Goal: Task Accomplishment & Management: Complete application form

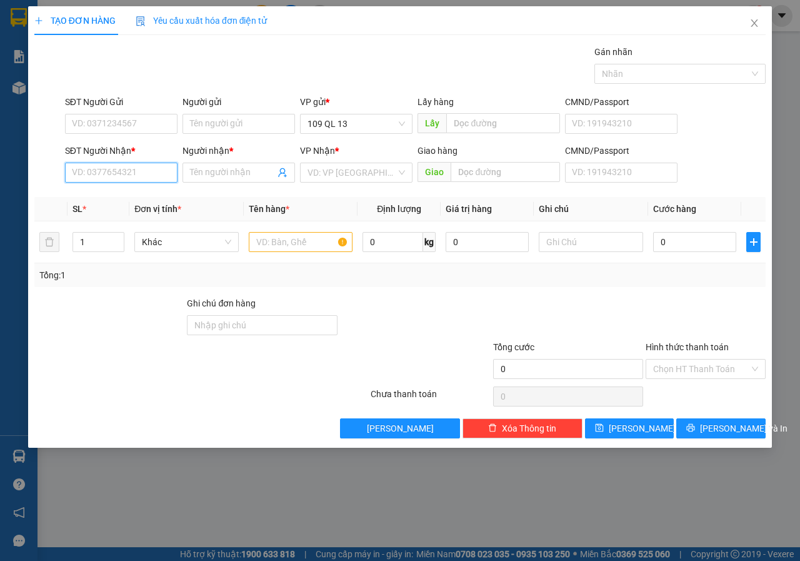
click at [142, 180] on input "SĐT Người Nhận *" at bounding box center [121, 172] width 112 height 20
click at [152, 240] on div "0326920771 - NHI" at bounding box center [121, 238] width 99 height 14
type input "0326920771"
type input "NHI"
type input "0326920771"
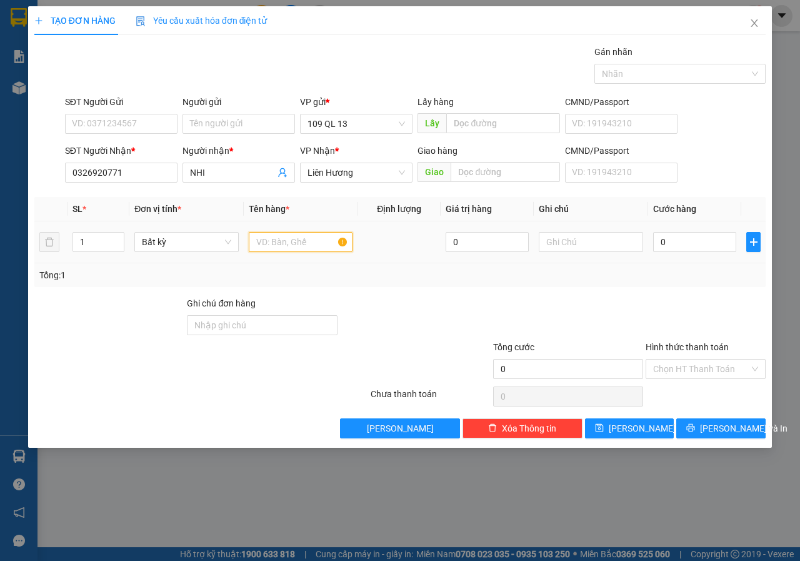
click at [272, 234] on input "text" at bounding box center [301, 242] width 104 height 20
click at [564, 236] on input "text" at bounding box center [591, 242] width 104 height 20
click at [577, 242] on input "1 THX DDL" at bounding box center [591, 242] width 104 height 20
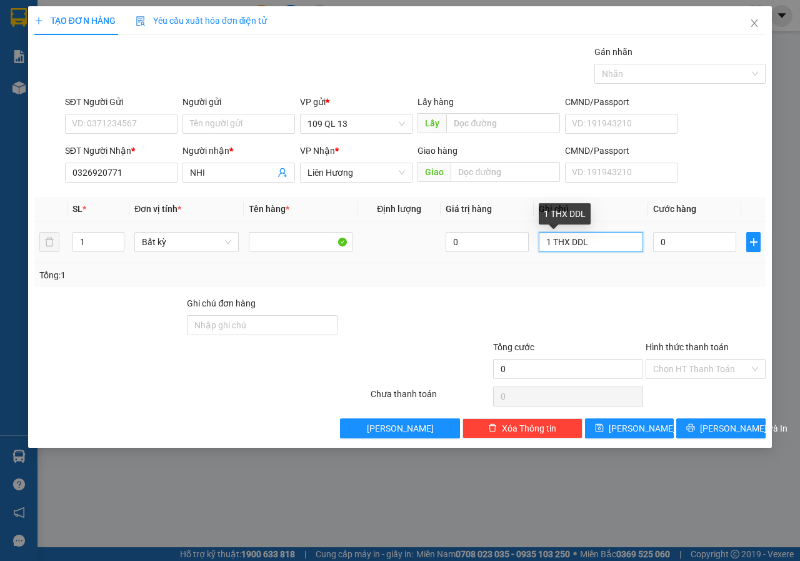
click at [577, 242] on input "1 THX DDL" at bounding box center [591, 242] width 104 height 20
type input "1 THX ĐL"
type input "7"
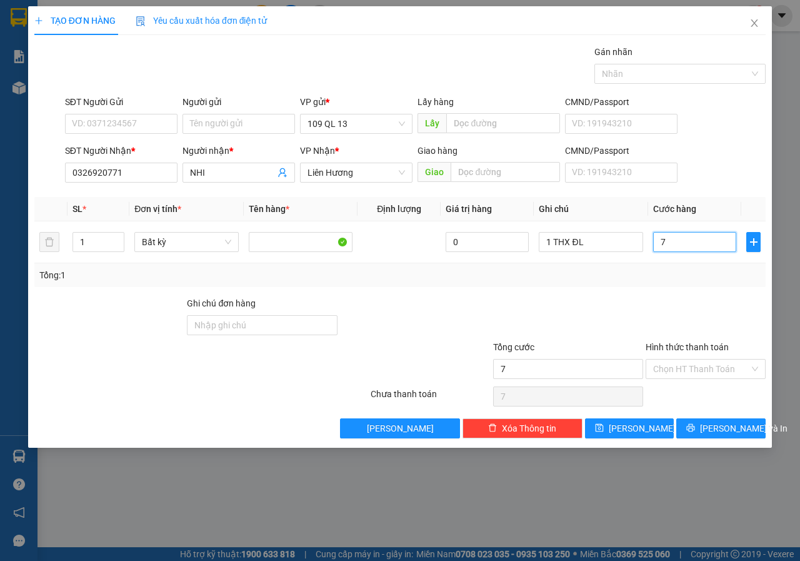
type input "70"
type input "70.000"
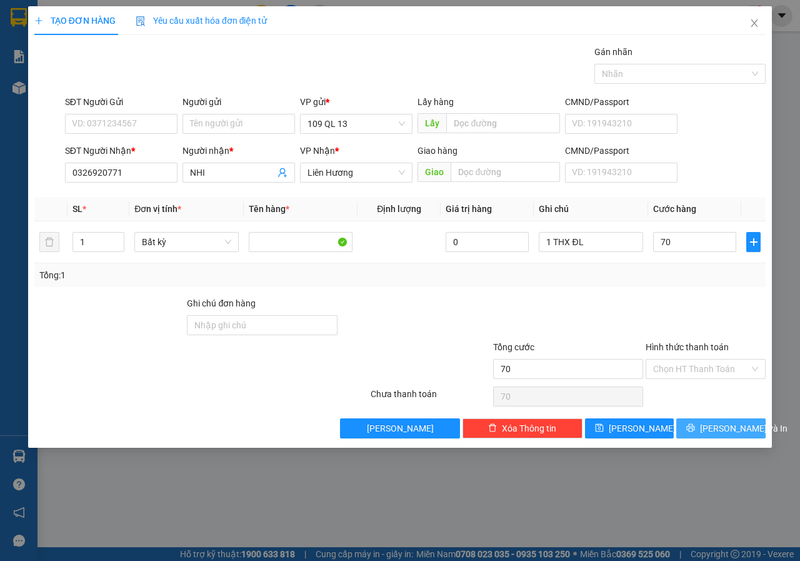
type input "70.000"
click at [740, 436] on button "[PERSON_NAME] và In" at bounding box center [720, 428] width 89 height 20
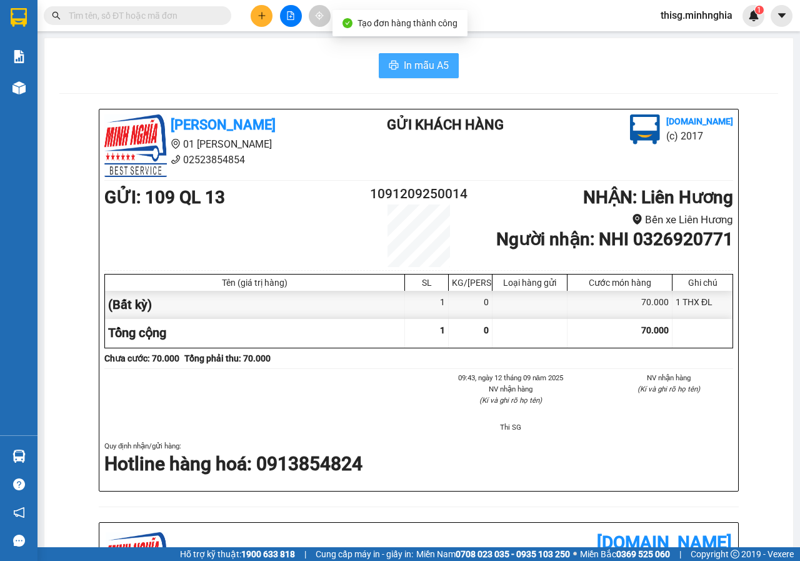
click at [432, 62] on span "In mẫu A5" at bounding box center [426, 65] width 45 height 16
click at [274, 15] on div at bounding box center [291, 16] width 94 height 22
click at [268, 18] on button at bounding box center [262, 16] width 22 height 22
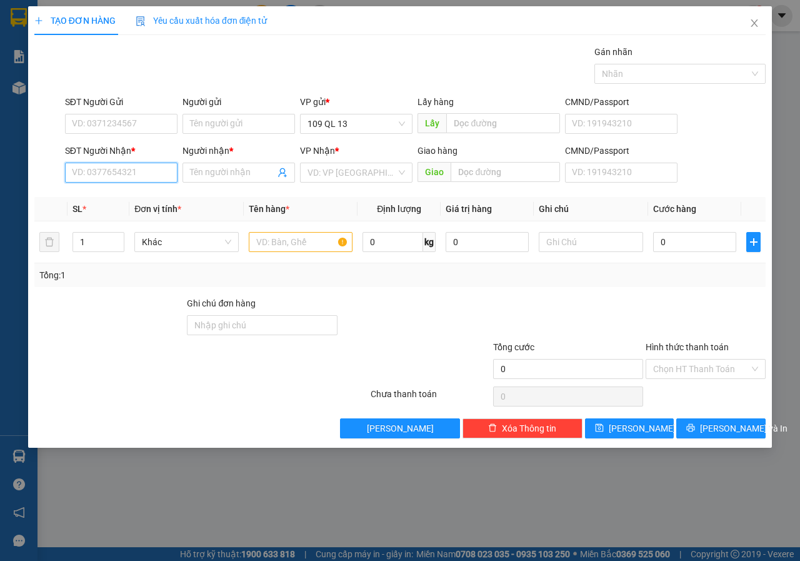
click at [126, 164] on input "SĐT Người Nhận *" at bounding box center [121, 172] width 112 height 20
click at [131, 191] on div "0855825886 - DUNG TUẤN MẬP" at bounding box center [135, 198] width 126 height 14
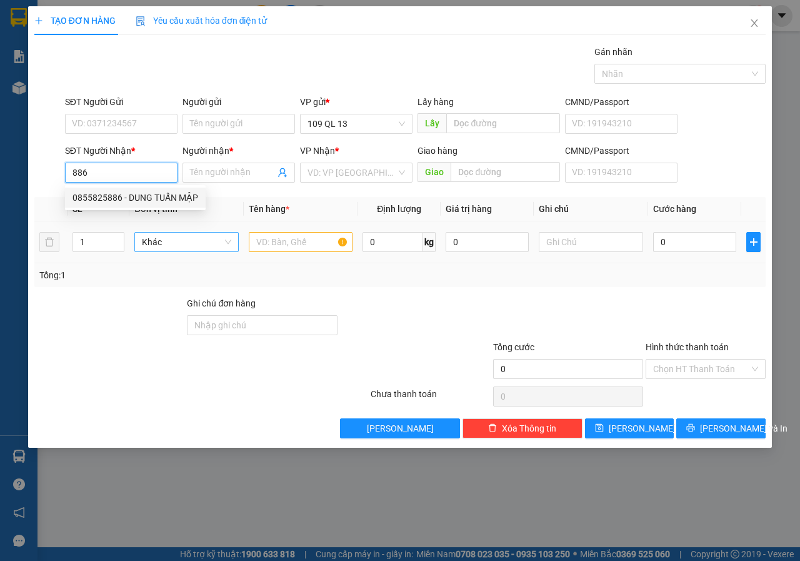
type input "0855825886"
type input "DUNG TUẤN MẬP"
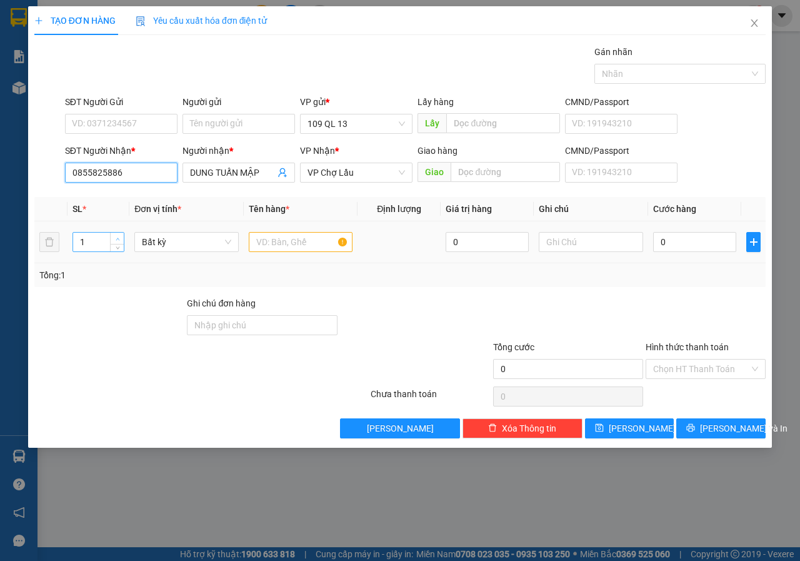
type input "0855825886"
type input "2"
click at [118, 237] on icon "up" at bounding box center [118, 239] width 4 height 4
click at [270, 238] on input "text" at bounding box center [301, 242] width 104 height 20
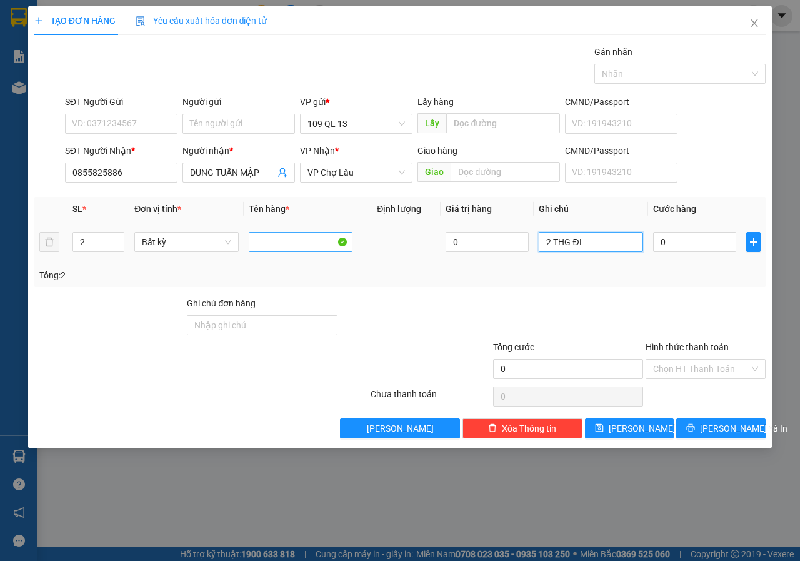
type input "2 THG ĐL"
type input "1"
type input "14"
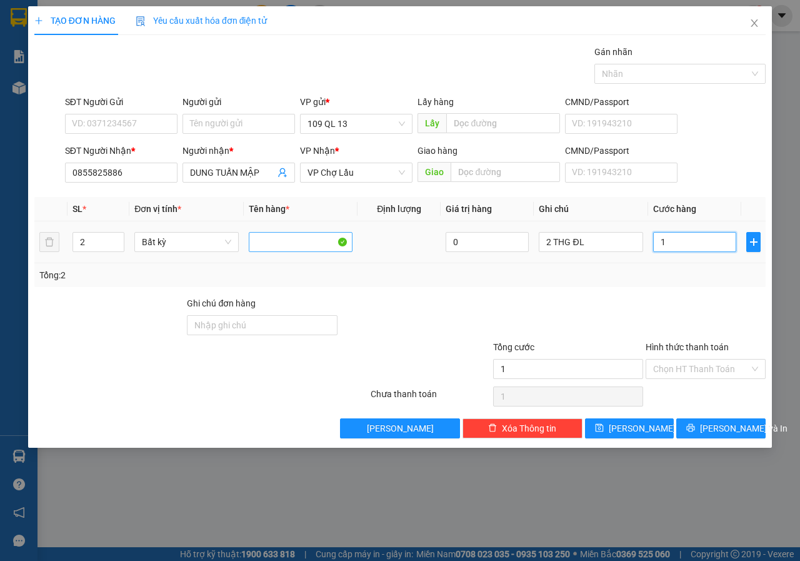
type input "14"
type input "140"
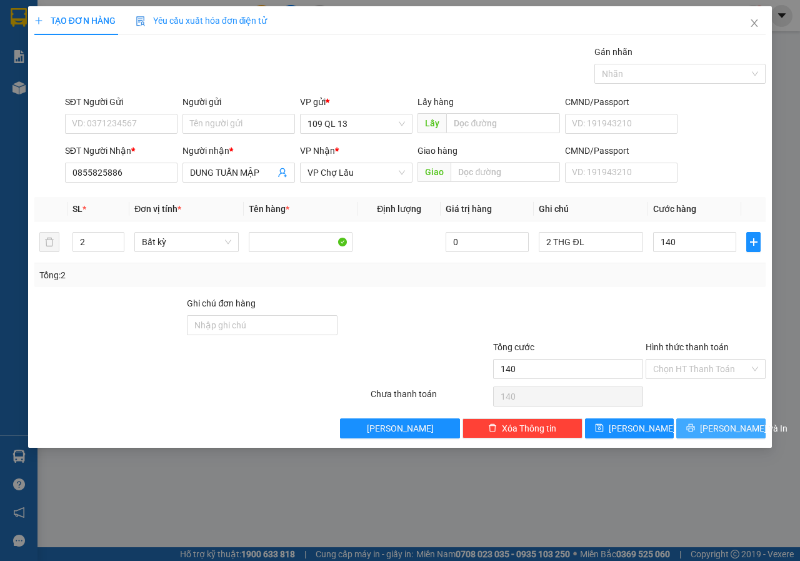
type input "140.000"
click at [721, 423] on span "[PERSON_NAME] và In" at bounding box center [743, 428] width 87 height 14
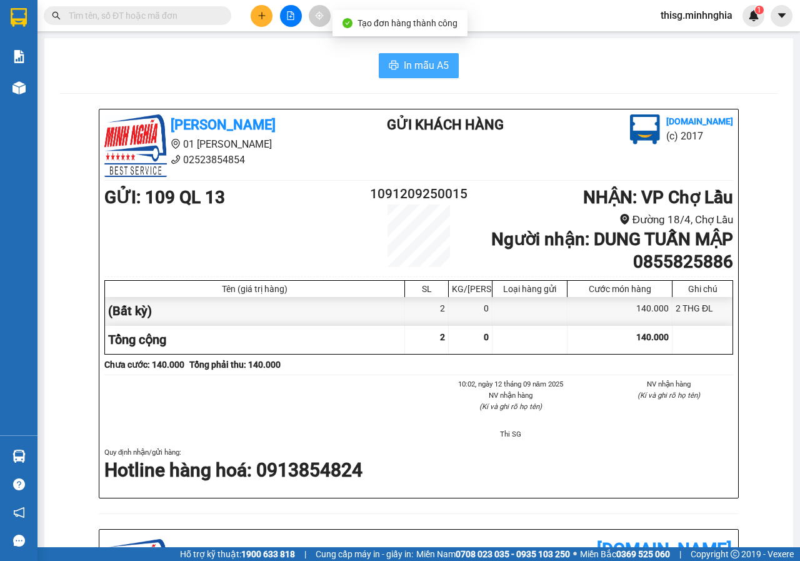
click at [408, 69] on span "In mẫu A5" at bounding box center [426, 65] width 45 height 16
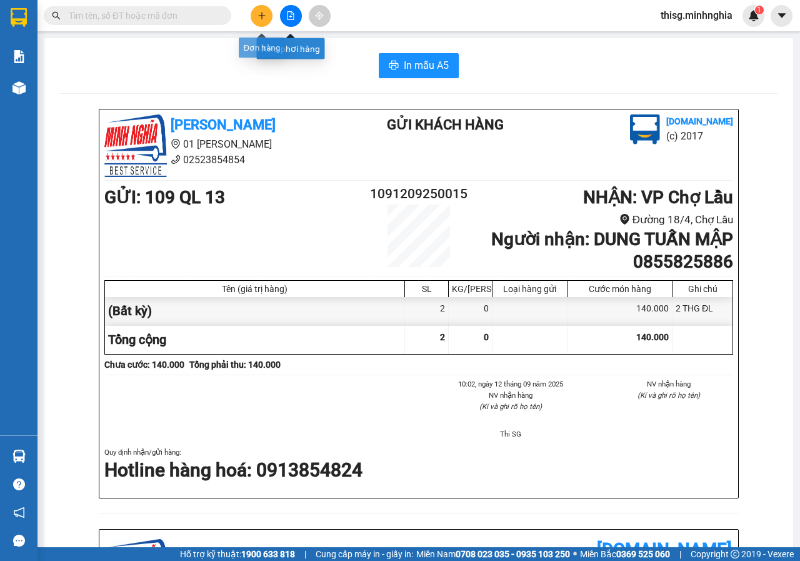
click at [269, 20] on button at bounding box center [262, 16] width 22 height 22
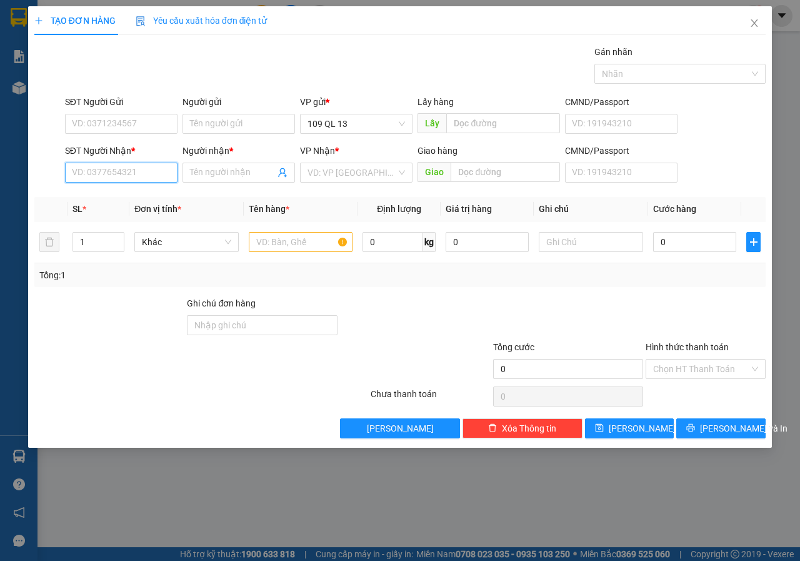
click at [143, 177] on input "SĐT Người Nhận *" at bounding box center [121, 172] width 112 height 20
drag, startPoint x: 148, startPoint y: 203, endPoint x: 156, endPoint y: 202, distance: 7.6
click at [149, 203] on div "0942873856 - KIỆT" at bounding box center [120, 198] width 97 height 14
type input "0942873856"
type input "KIỆT"
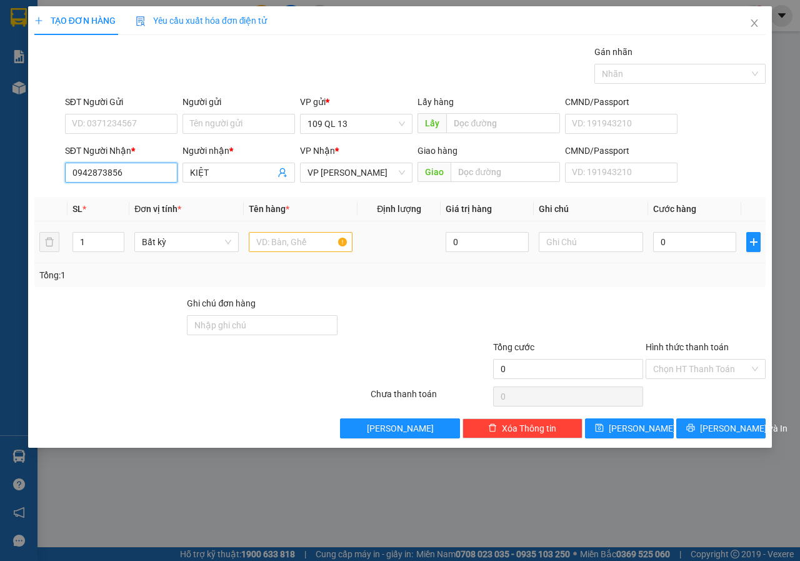
type input "0942873856"
click at [328, 241] on input "text" at bounding box center [301, 242] width 104 height 20
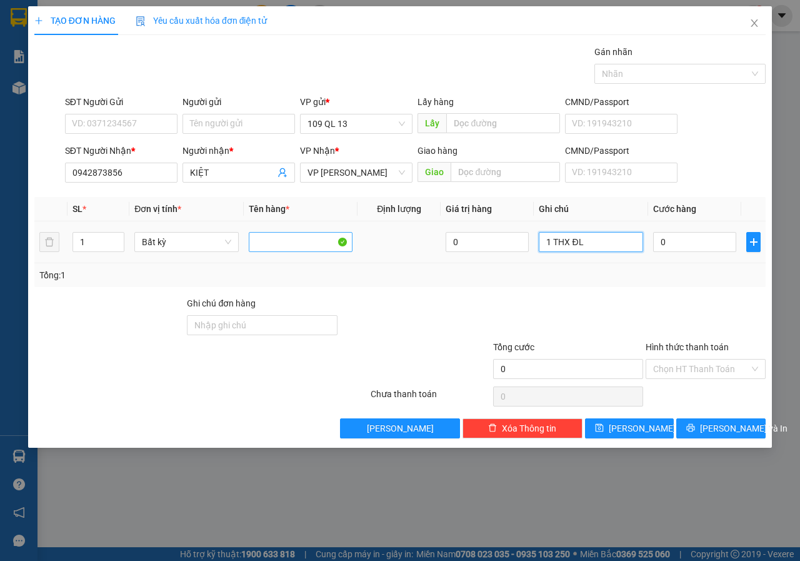
type input "1 THX ĐL"
type input "8"
type input "80"
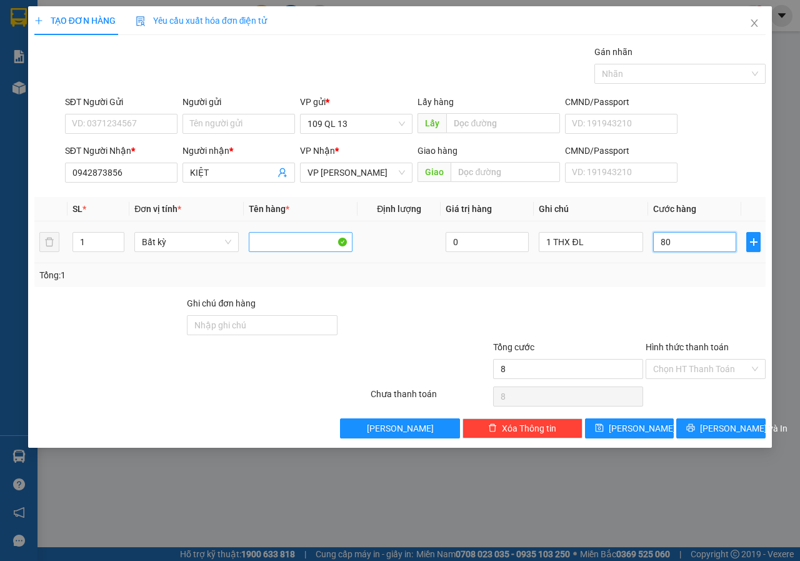
type input "80"
type input "80.000"
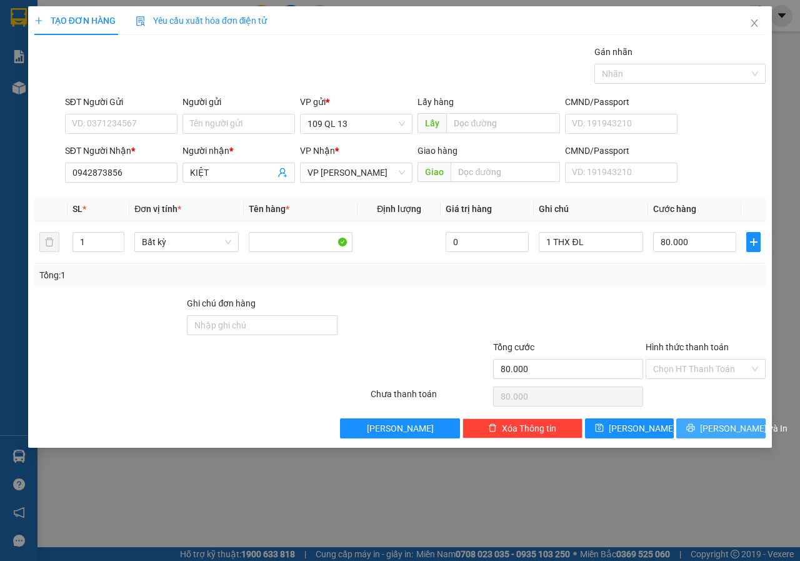
click at [758, 433] on button "[PERSON_NAME] và In" at bounding box center [720, 428] width 89 height 20
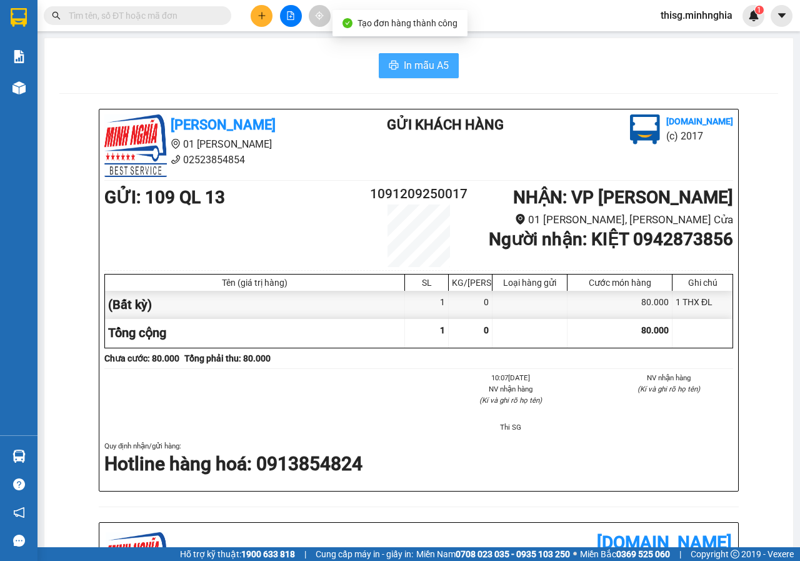
click at [404, 66] on span "In mẫu A5" at bounding box center [426, 65] width 45 height 16
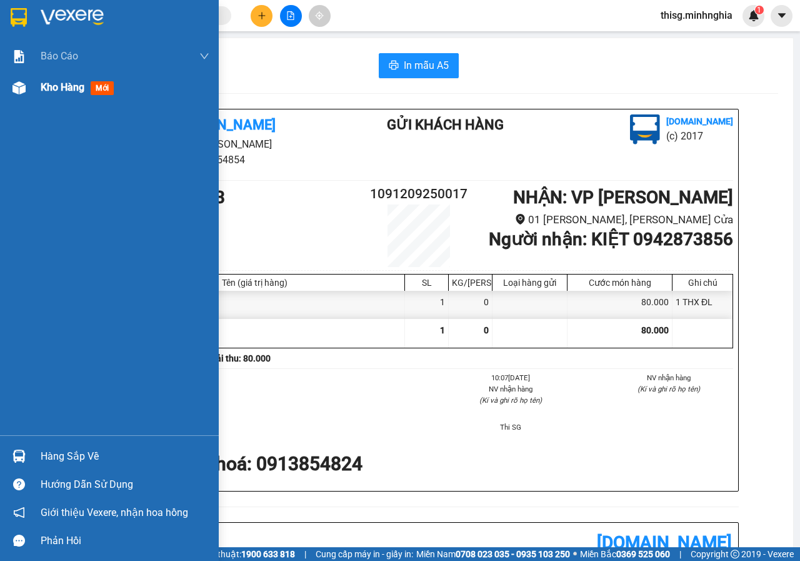
click at [77, 91] on span "Kho hàng" at bounding box center [63, 87] width 44 height 12
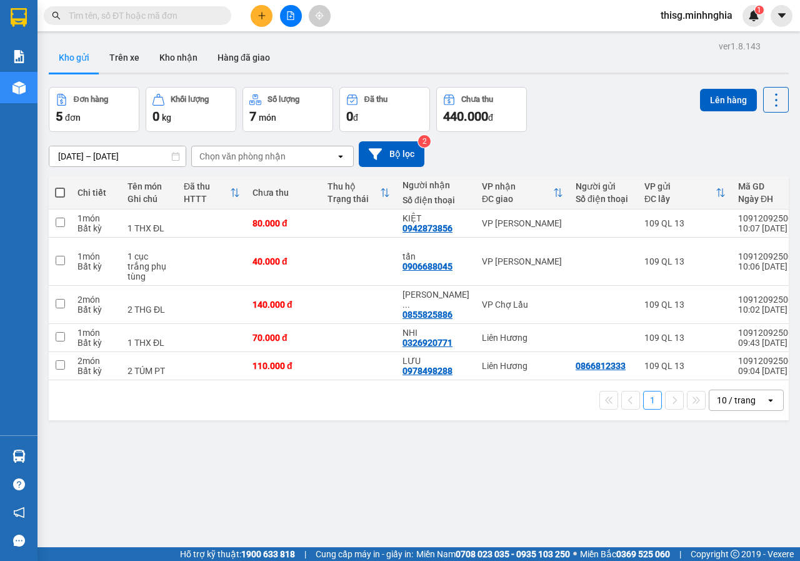
click at [59, 192] on span at bounding box center [60, 192] width 10 height 10
click at [60, 186] on input "checkbox" at bounding box center [60, 186] width 0 height 0
checkbox input "true"
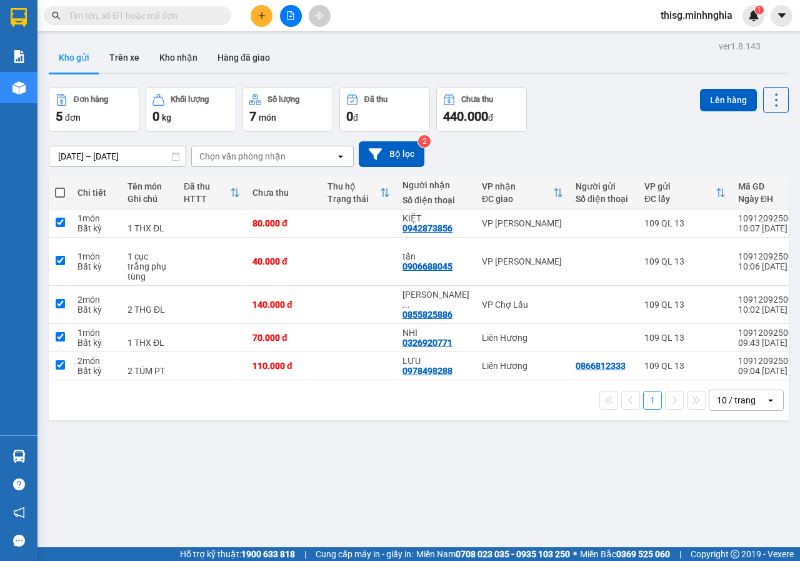
checkbox input "true"
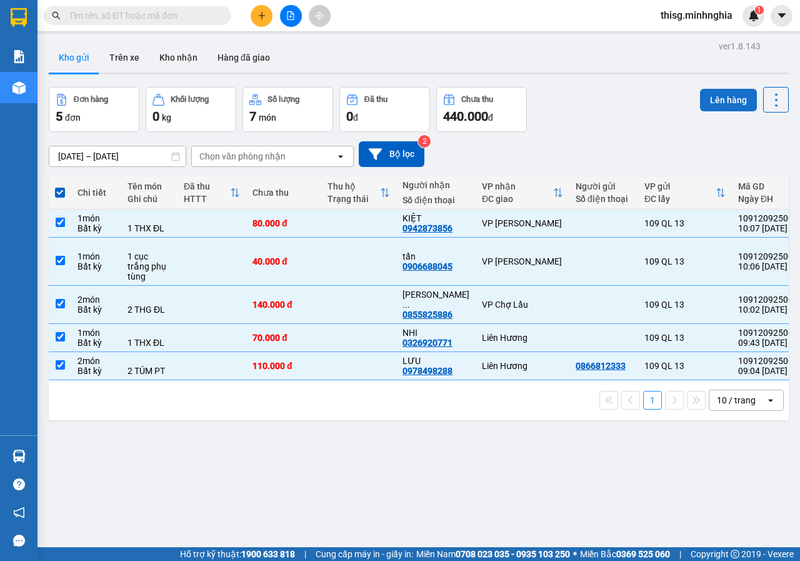
click at [710, 94] on button "Lên hàng" at bounding box center [728, 100] width 57 height 22
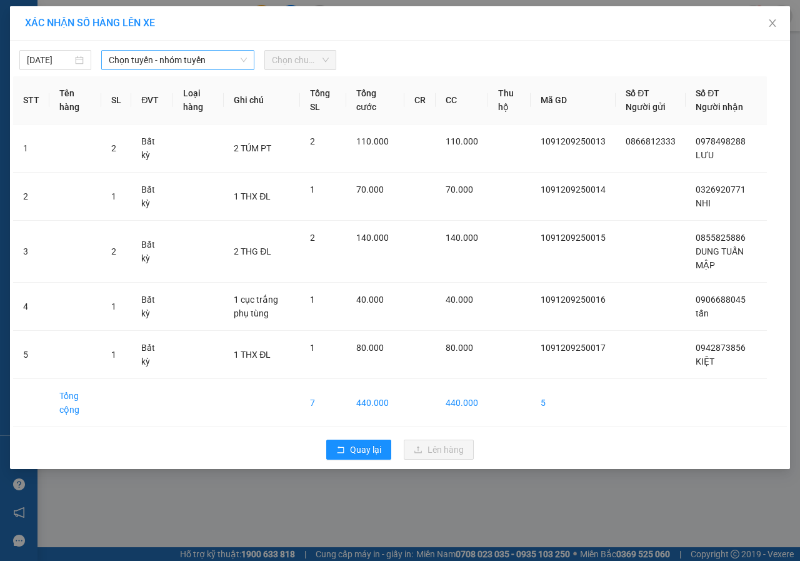
click at [203, 57] on span "Chọn tuyến - nhóm tuyến" at bounding box center [178, 60] width 138 height 19
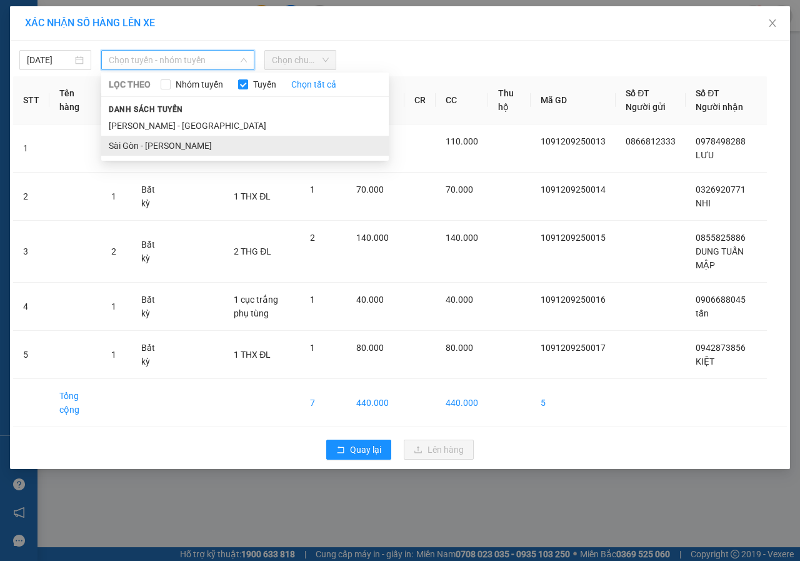
click at [161, 141] on li "Sài Gòn - [PERSON_NAME]" at bounding box center [244, 146] width 287 height 20
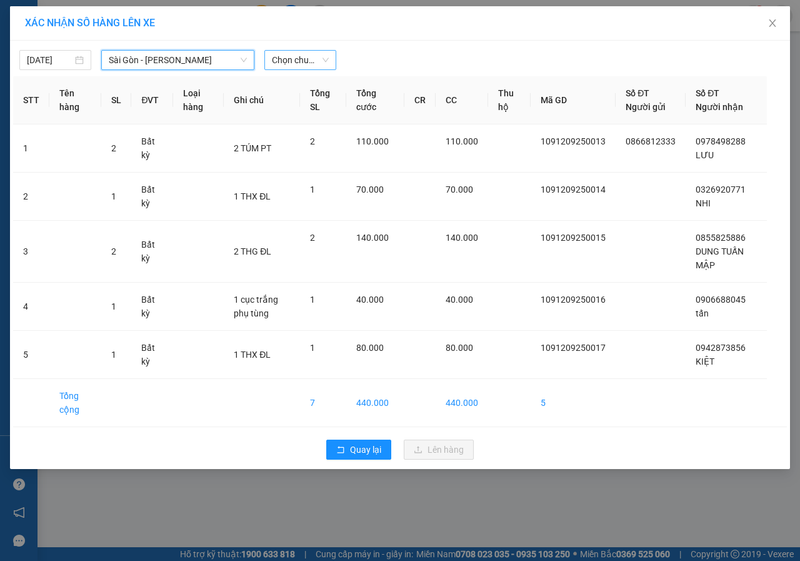
click at [314, 68] on span "Chọn chuyến" at bounding box center [300, 60] width 57 height 19
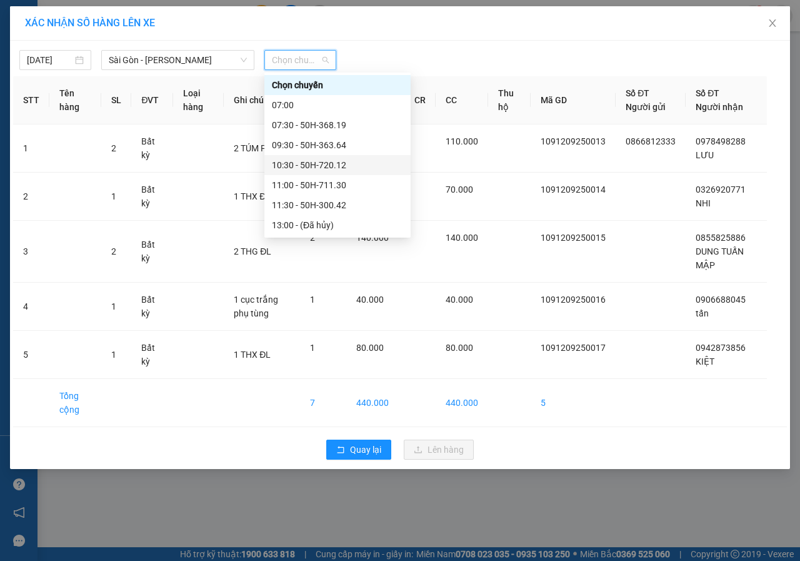
click at [302, 157] on div "10:30 - 50H-720.12" at bounding box center [337, 165] width 146 height 20
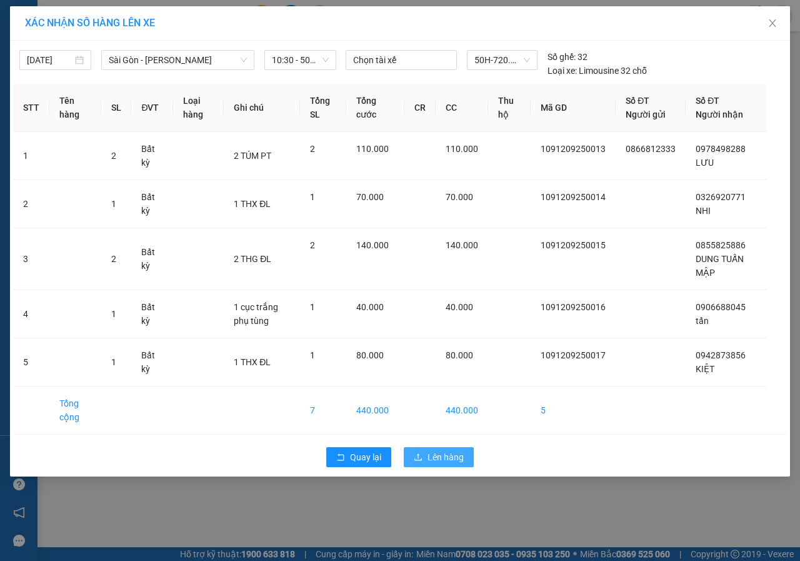
click at [454, 451] on span "Lên hàng" at bounding box center [445, 457] width 36 height 14
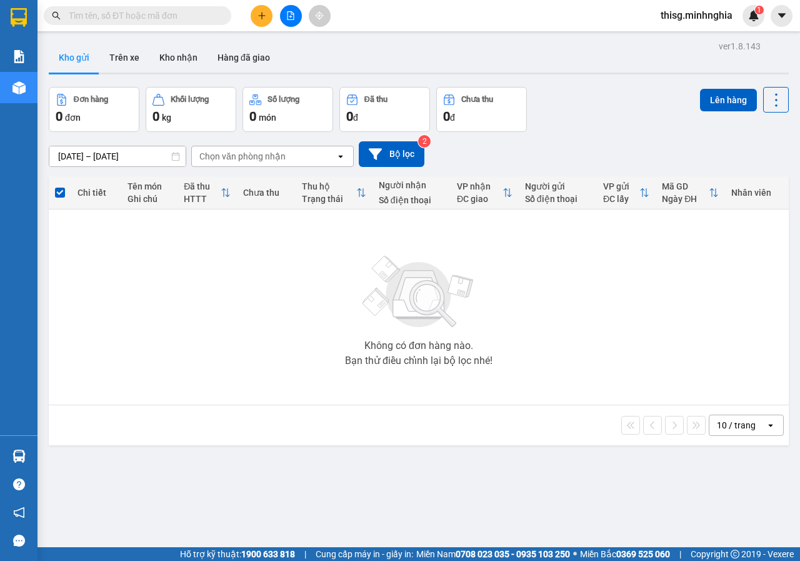
click at [454, 451] on div "ver 1.8.143 Kho gửi Trên xe Kho nhận Hàng đã giao Đơn hàng 0 đơn Khối lượng 0 k…" at bounding box center [419, 317] width 750 height 561
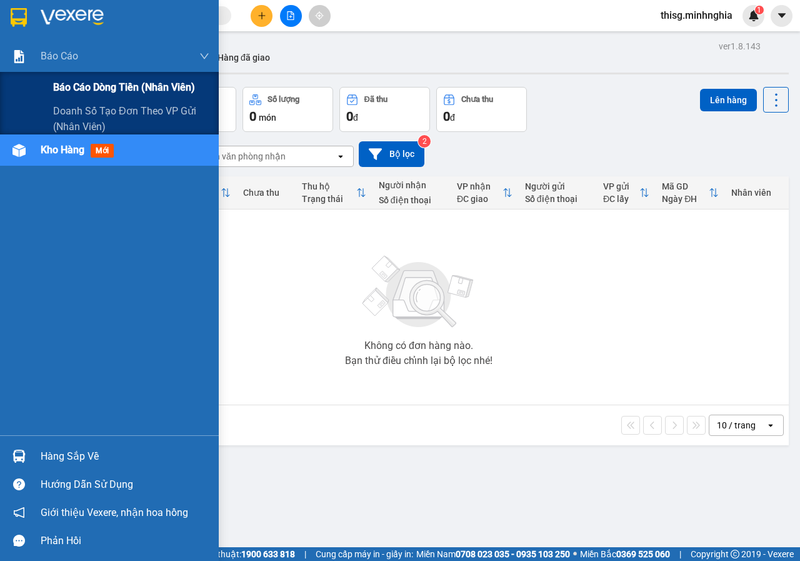
click at [86, 84] on span "Báo cáo dòng tiền (nhân viên)" at bounding box center [124, 87] width 142 height 16
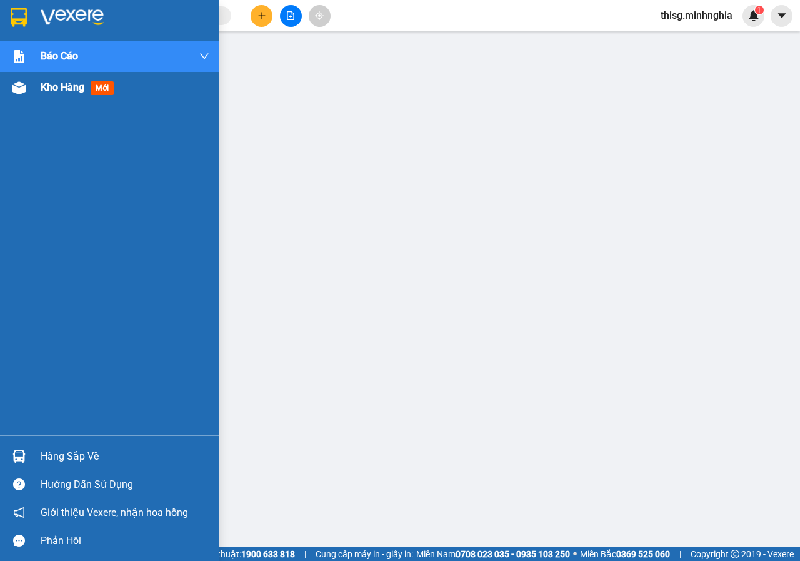
click at [12, 97] on div at bounding box center [19, 88] width 22 height 22
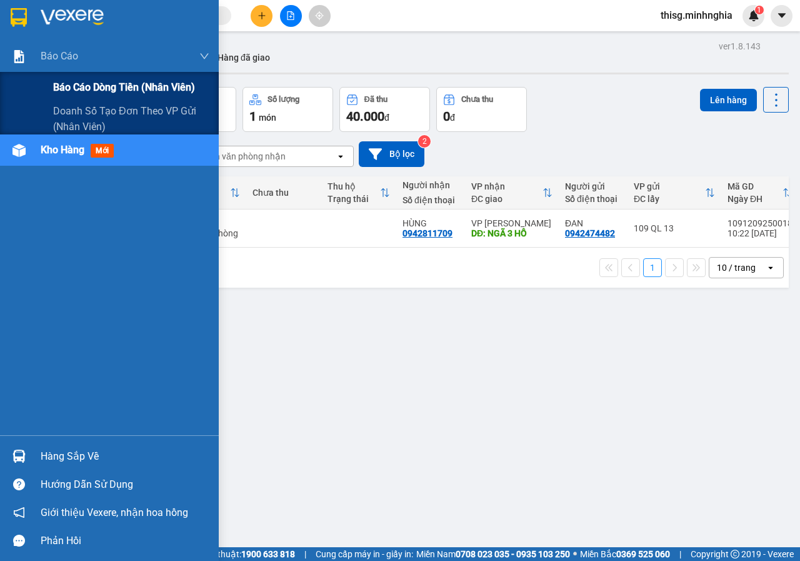
click at [76, 78] on div "Báo cáo dòng tiền (nhân viên)" at bounding box center [131, 87] width 156 height 31
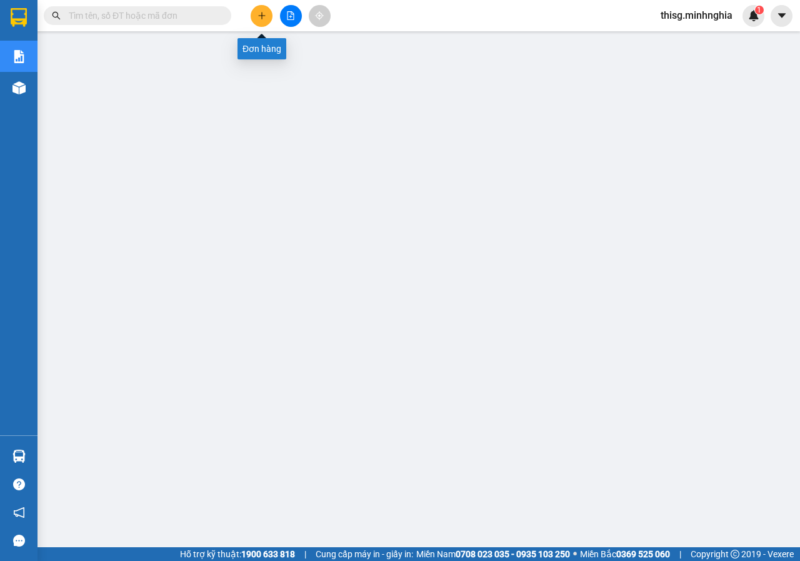
click at [261, 11] on icon "plus" at bounding box center [261, 15] width 9 height 9
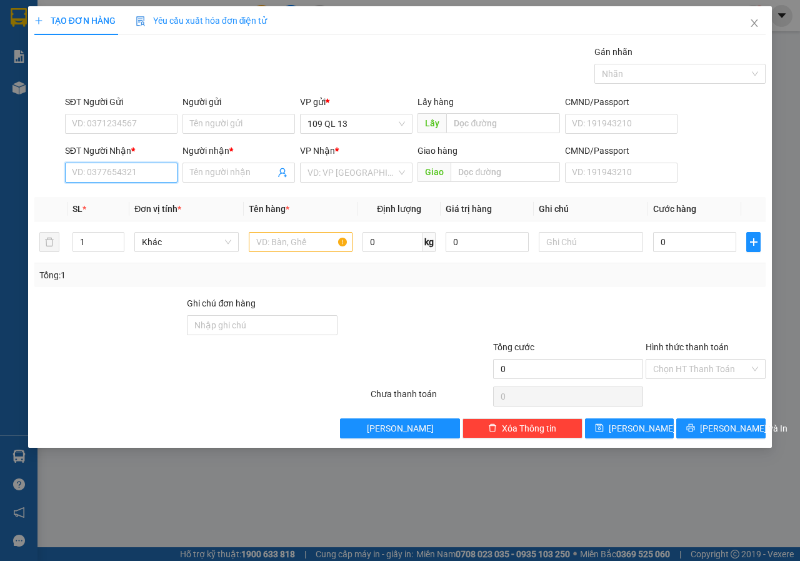
click at [127, 171] on input "SĐT Người Nhận *" at bounding box center [121, 172] width 112 height 20
click at [143, 167] on input "2340" at bounding box center [121, 172] width 112 height 20
click at [158, 193] on div "0945552340 - KHẢ NHƯ" at bounding box center [120, 198] width 97 height 14
type input "0945552340"
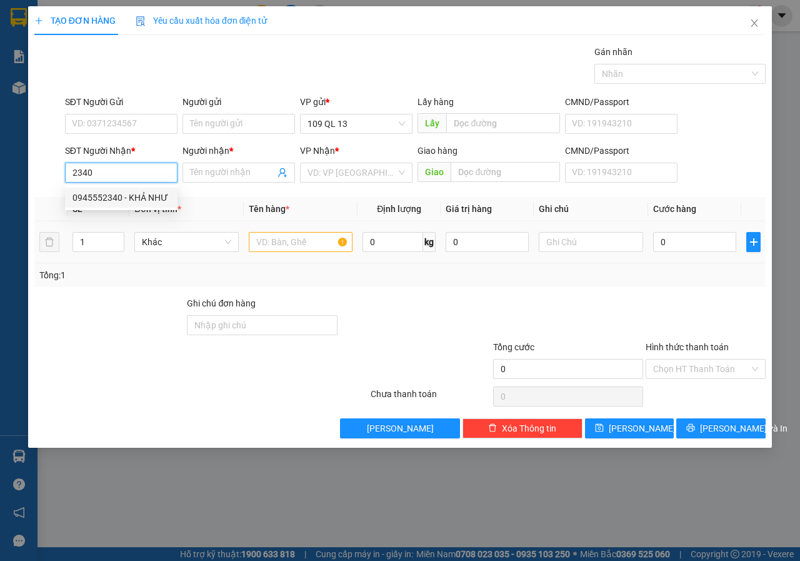
type input "KHẢ NHƯ"
type input "0945552340"
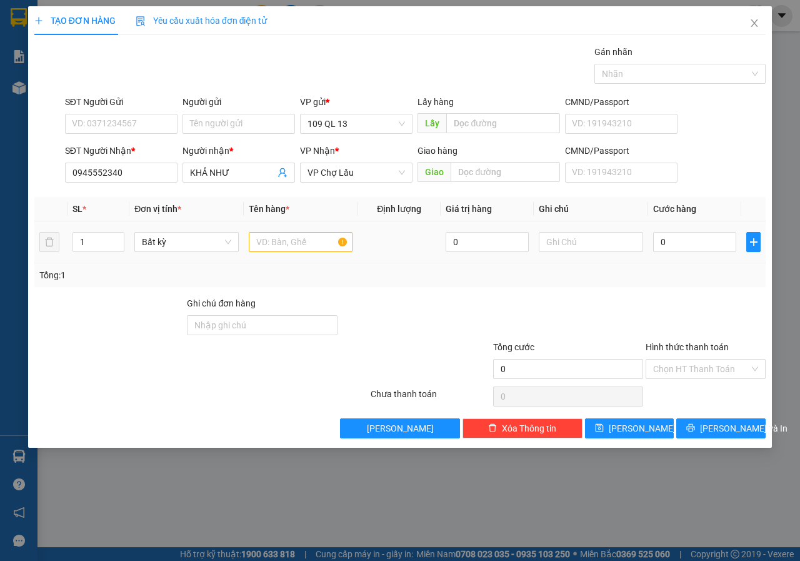
click at [276, 231] on div at bounding box center [301, 241] width 104 height 25
click at [278, 235] on input "text" at bounding box center [301, 242] width 104 height 20
click at [585, 245] on input "text" at bounding box center [591, 242] width 104 height 20
type input "1 CỤC ĐEN ĐL"
type input "5"
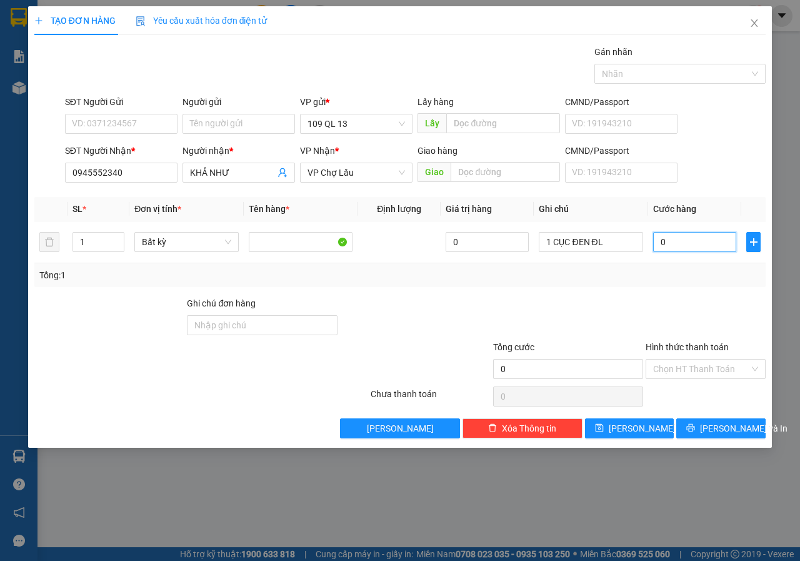
type input "5"
type input "50"
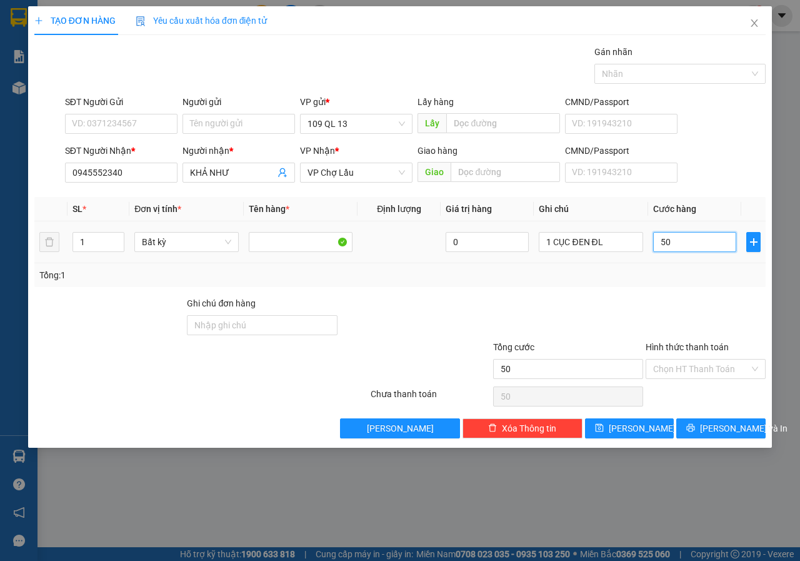
type input "5"
type input "0"
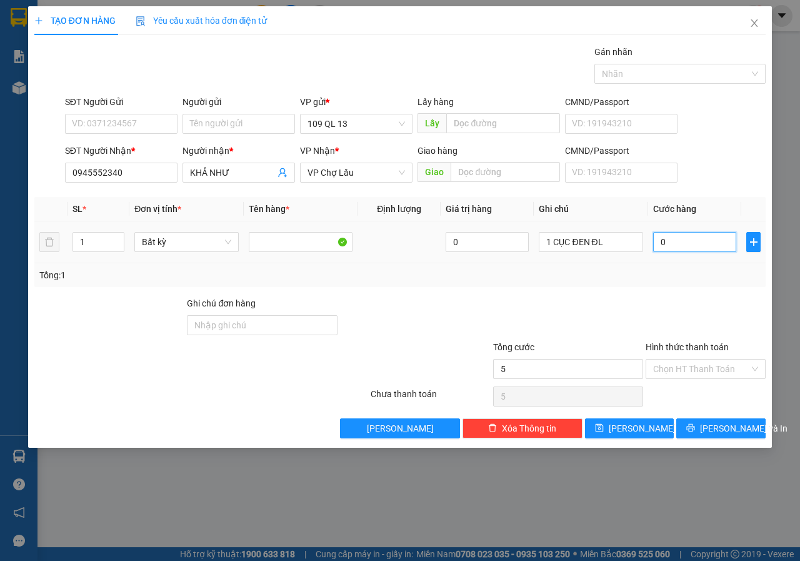
type input "0"
type input "06"
type input "6"
type input "060"
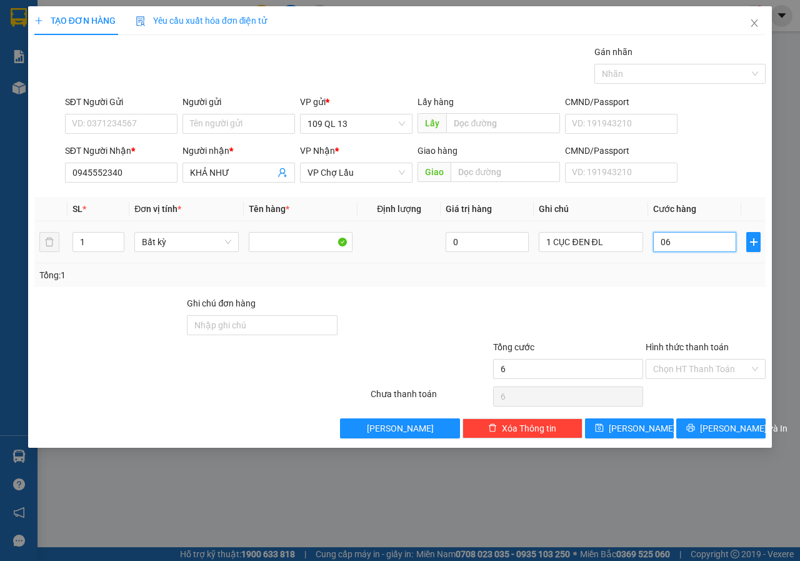
type input "60"
type input "60.000"
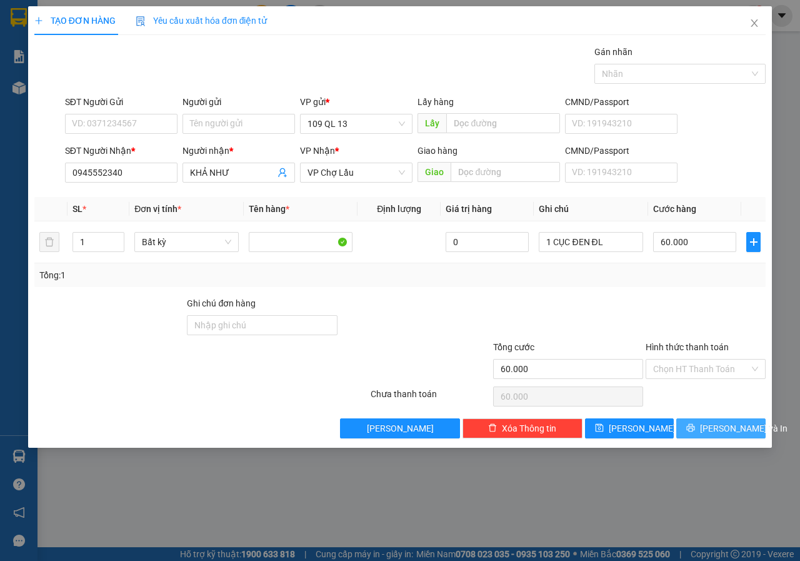
click at [732, 430] on span "[PERSON_NAME] và In" at bounding box center [743, 428] width 87 height 14
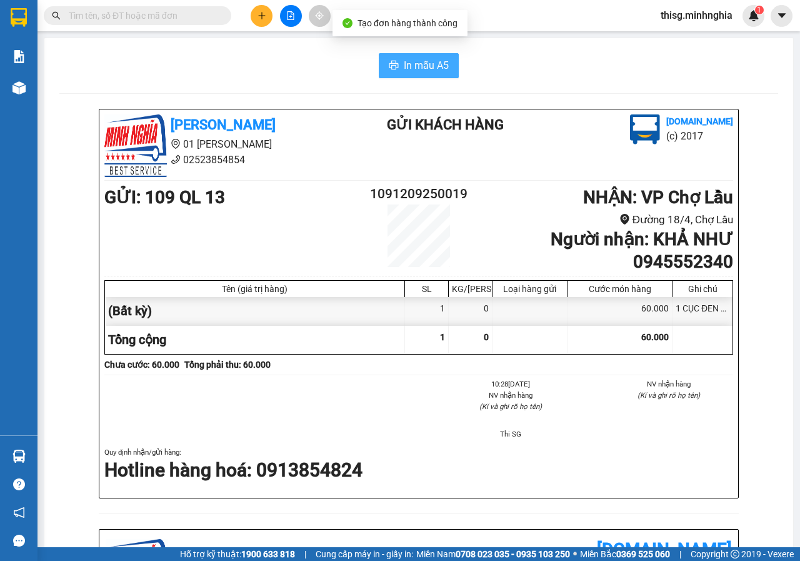
click at [404, 68] on span "In mẫu A5" at bounding box center [426, 65] width 45 height 16
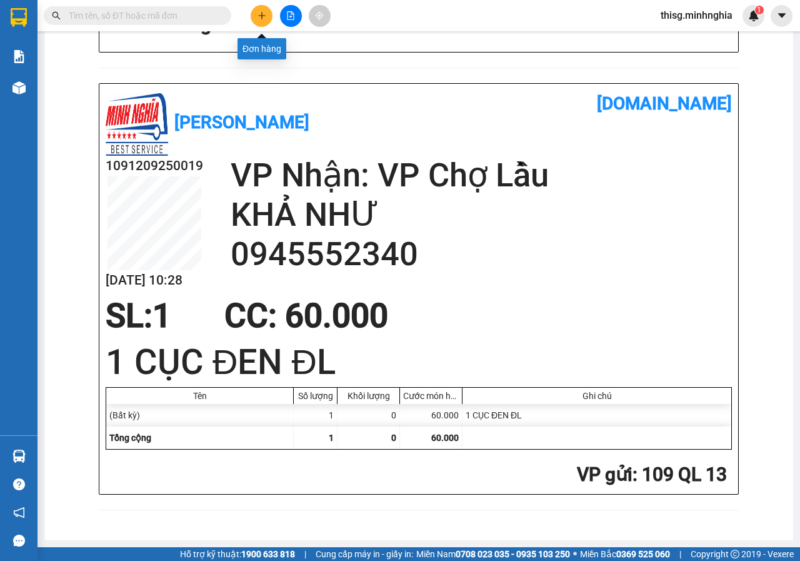
click at [257, 16] on icon "plus" at bounding box center [261, 15] width 9 height 9
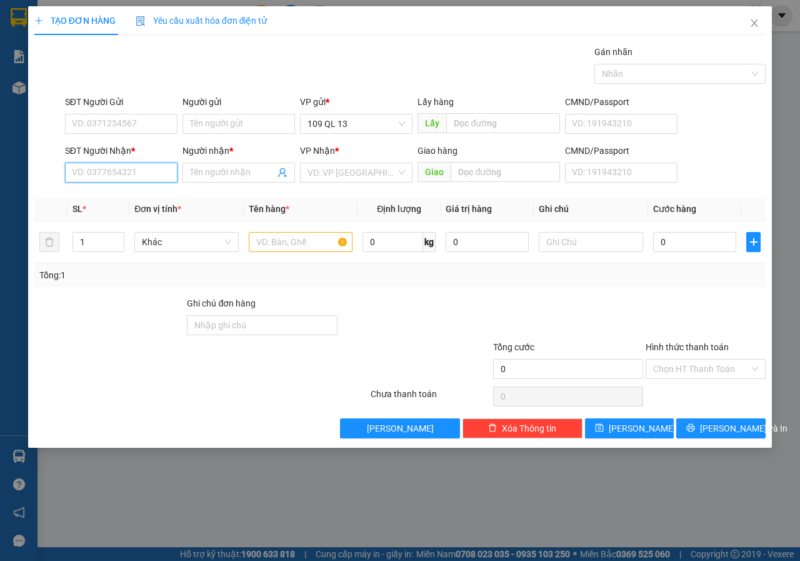
click at [119, 172] on input "SĐT Người Nhận *" at bounding box center [121, 172] width 112 height 20
type input "0338685568"
click at [112, 197] on div "0338685568 - [PERSON_NAME]" at bounding box center [133, 198] width 123 height 14
type input "[PERSON_NAME]"
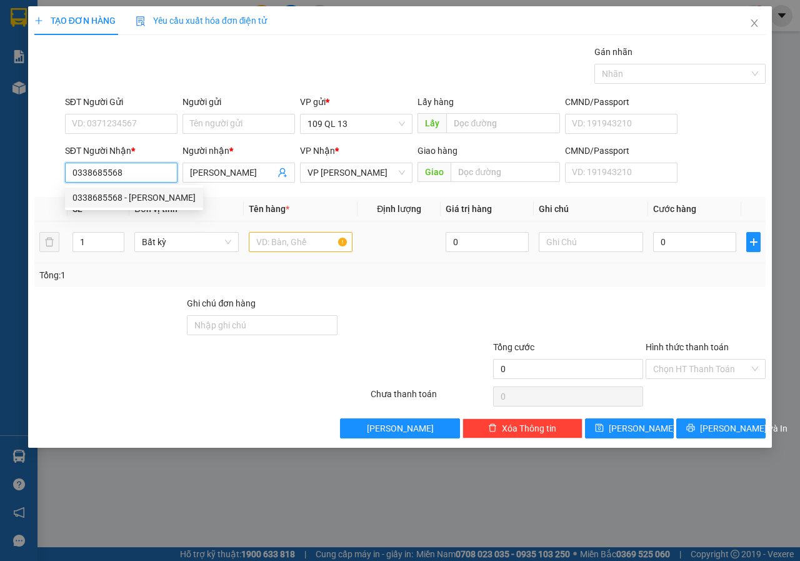
type input "0338685568"
click at [305, 244] on input "text" at bounding box center [301, 242] width 104 height 20
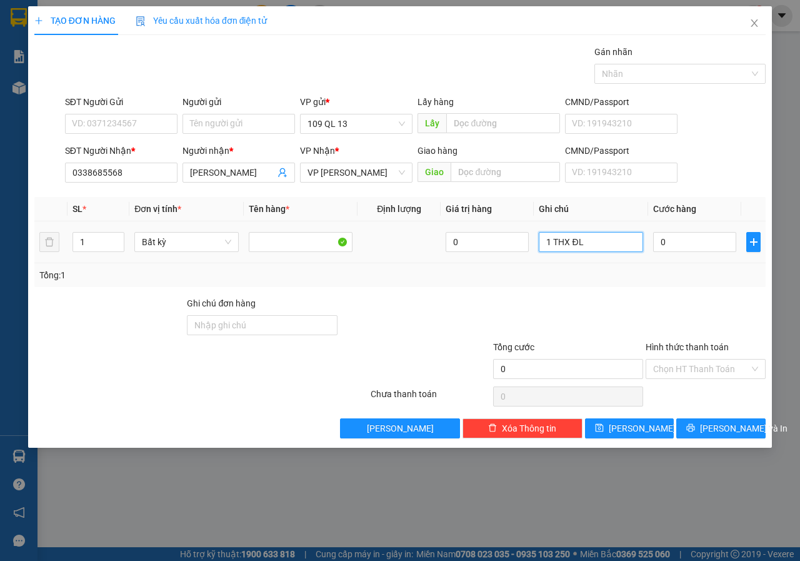
type input "1 THX ĐL"
type input "8"
type input "80"
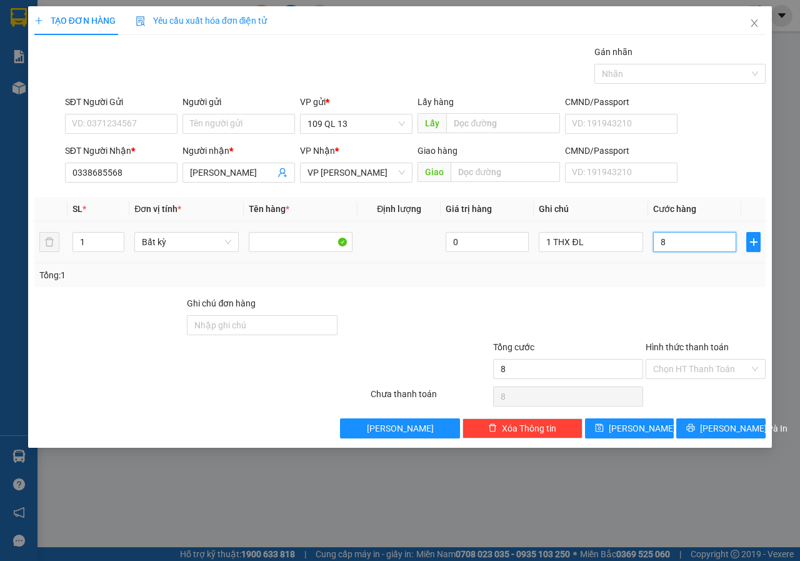
type input "80"
click at [218, 258] on td "Bất kỳ" at bounding box center [186, 242] width 114 height 42
type input "80.000"
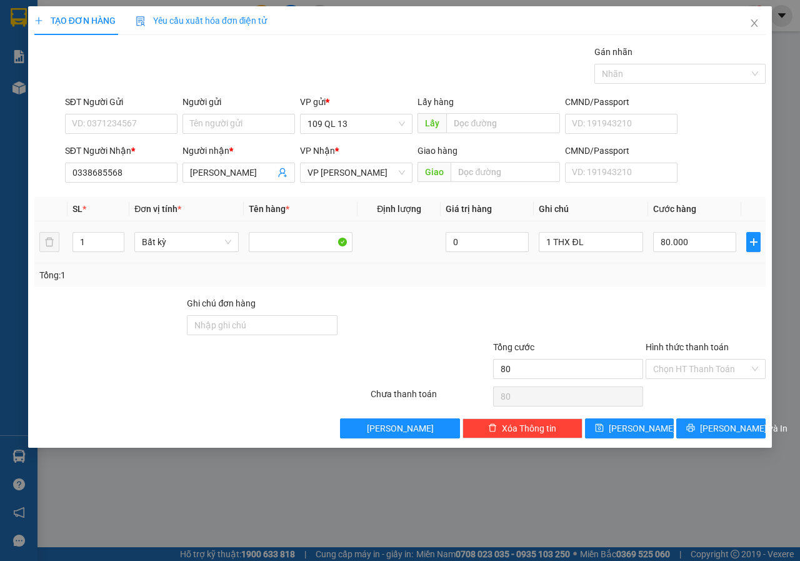
type input "80.000"
drag, startPoint x: 218, startPoint y: 258, endPoint x: 702, endPoint y: 235, distance: 484.8
click at [702, 235] on input "80.000" at bounding box center [694, 242] width 83 height 20
type input "7"
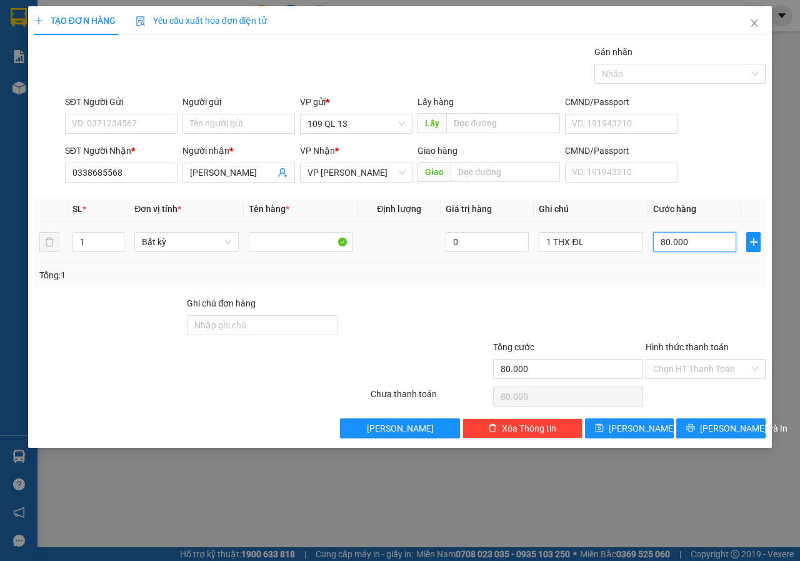
type input "7"
type input "70"
type input "70.000"
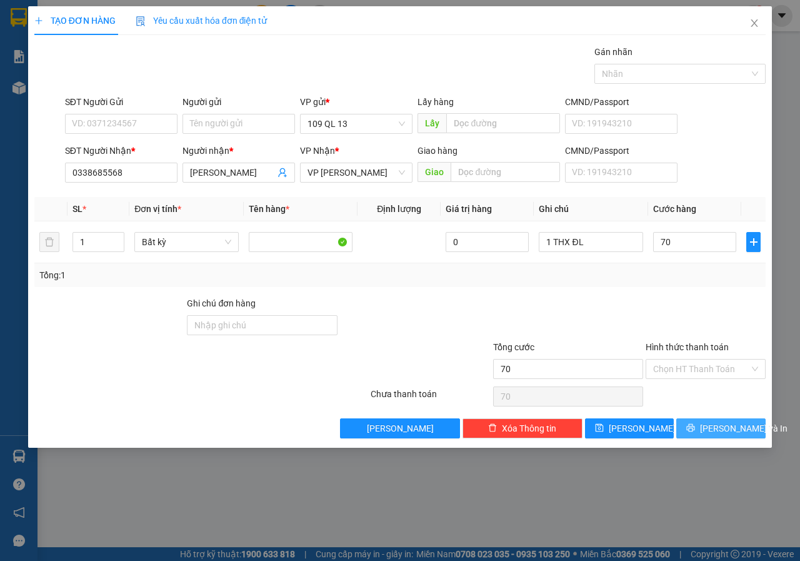
type input "70.000"
click at [744, 429] on span "[PERSON_NAME] và In" at bounding box center [743, 428] width 87 height 14
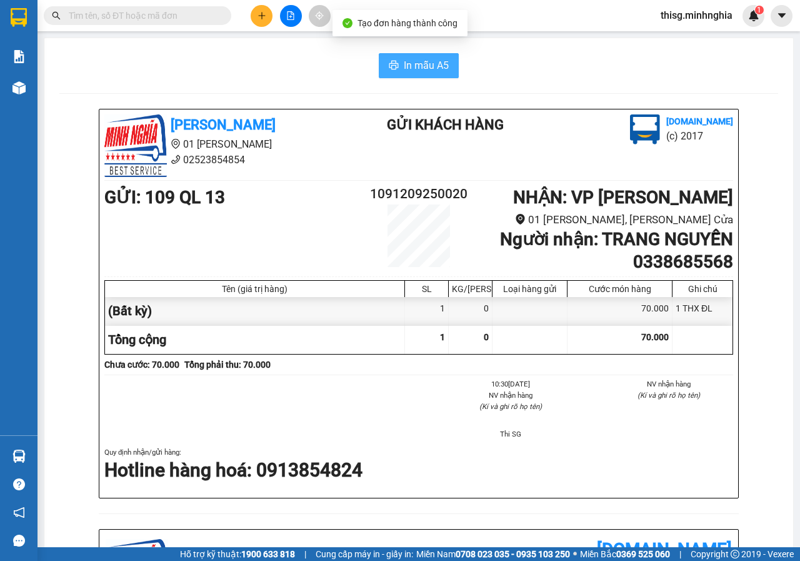
click at [423, 66] on span "In mẫu A5" at bounding box center [426, 65] width 45 height 16
click at [269, 12] on button at bounding box center [262, 16] width 22 height 22
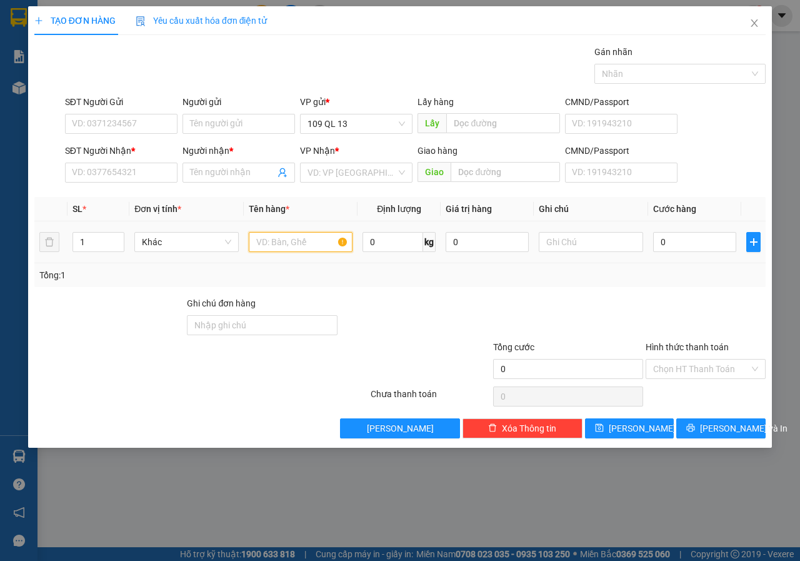
click at [294, 251] on input "text" at bounding box center [301, 242] width 104 height 20
click at [120, 161] on div "SĐT Người Nhận *" at bounding box center [121, 153] width 112 height 19
click at [119, 164] on input "SĐT Người Nhận *" at bounding box center [121, 172] width 112 height 20
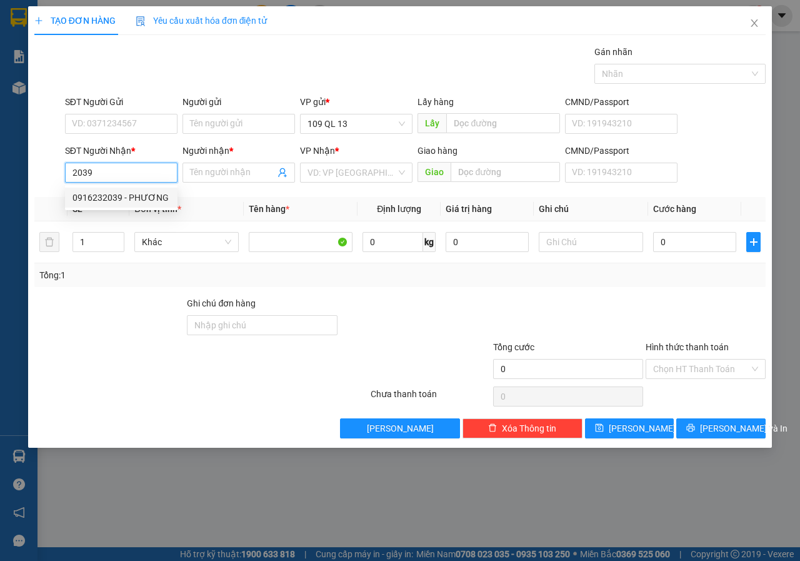
click at [119, 163] on input "2039" at bounding box center [121, 172] width 112 height 20
click at [119, 166] on input "039" at bounding box center [121, 172] width 112 height 20
click at [123, 197] on div "0916232039 - PHƯƠNG" at bounding box center [120, 198] width 97 height 14
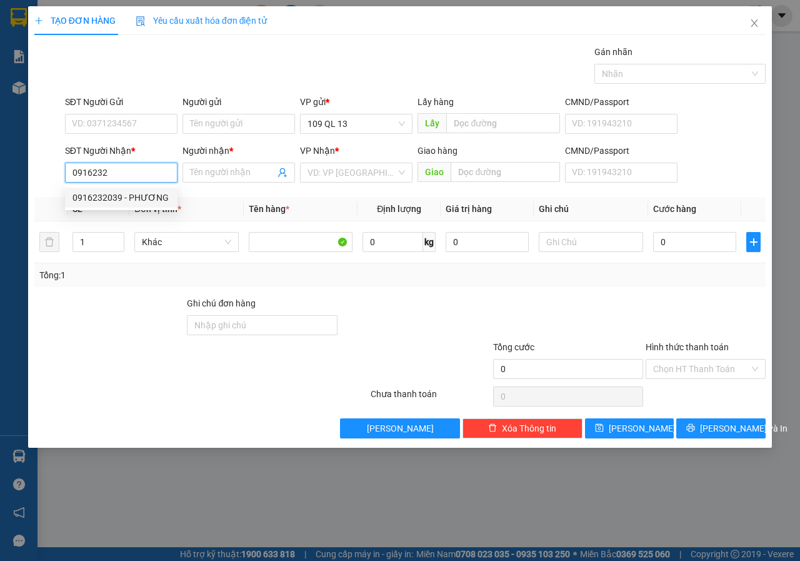
type input "0916232039"
type input "PHƯƠNG"
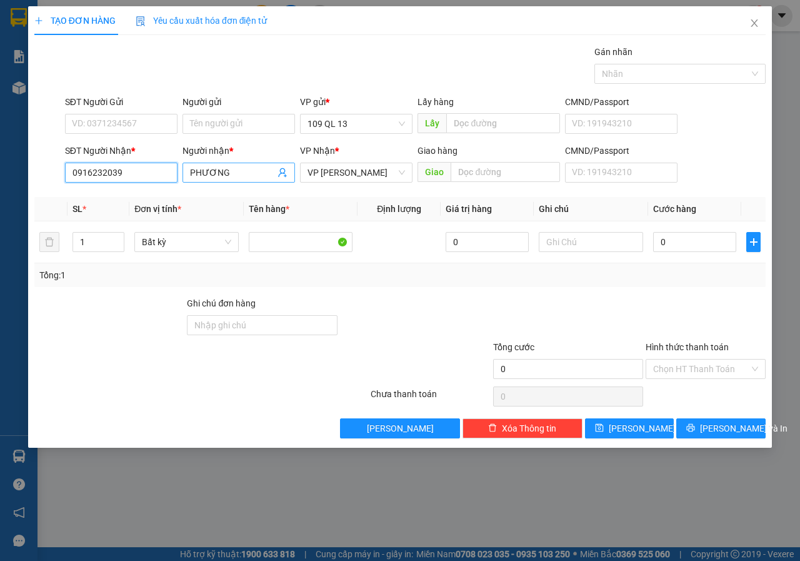
type input "0916232039"
click at [239, 168] on input "PHƯƠNG" at bounding box center [232, 173] width 85 height 14
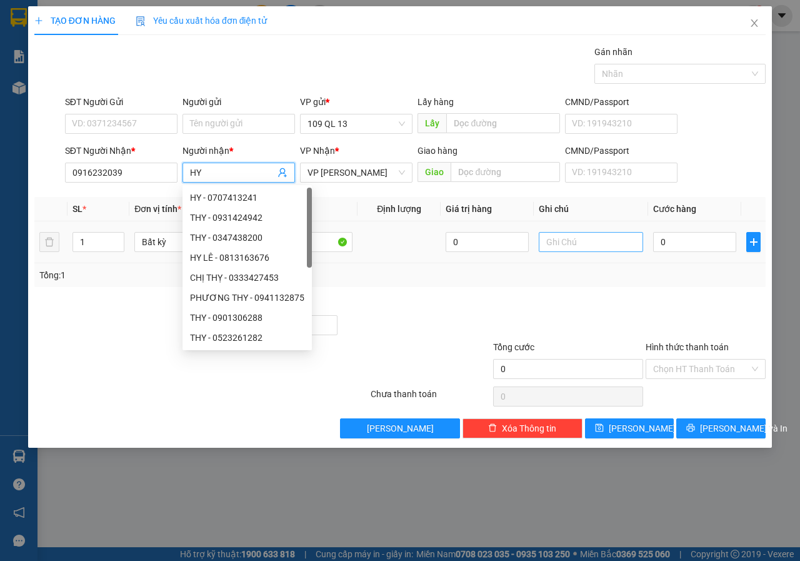
type input "HY"
click at [588, 236] on input "text" at bounding box center [591, 242] width 104 height 20
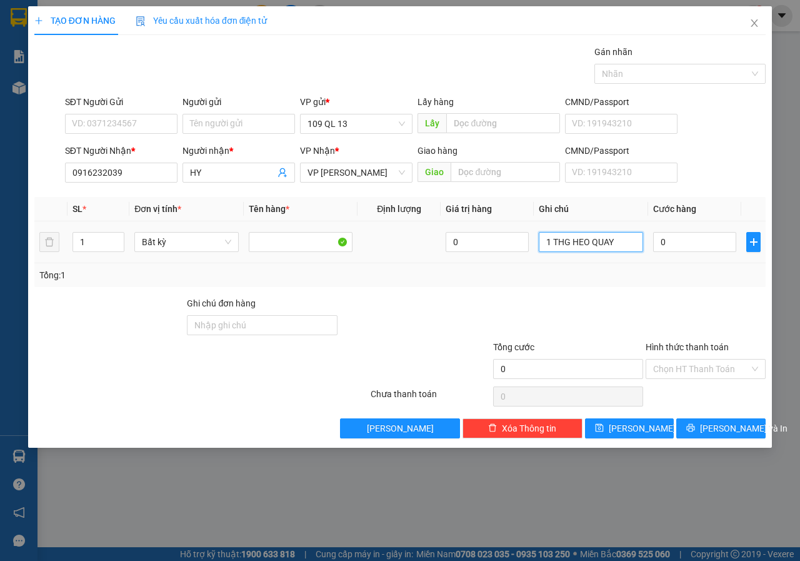
type input "1 THG HEO QUAY"
type input "3"
type input "30"
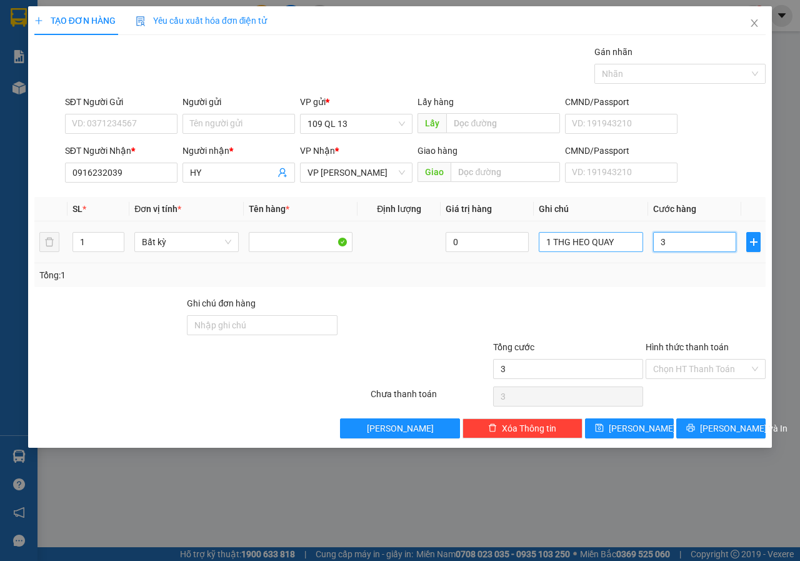
type input "30"
type input "30.000"
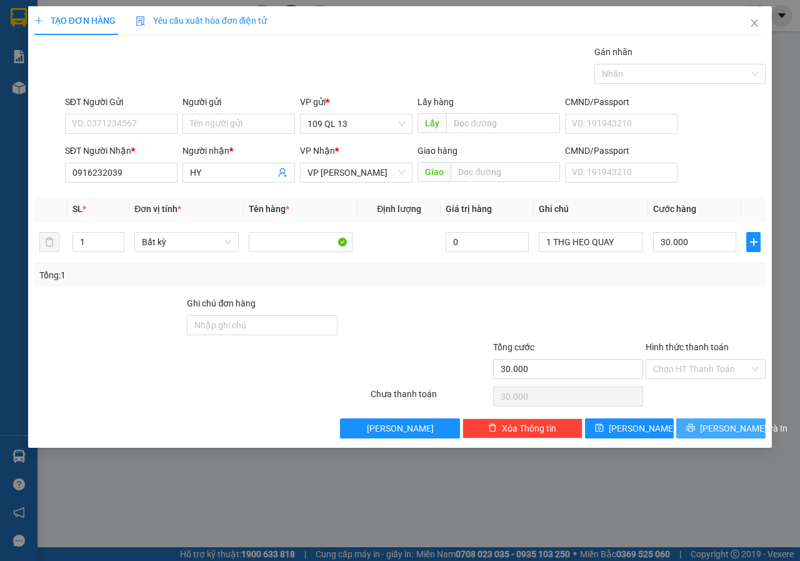
click at [751, 424] on button "[PERSON_NAME] và In" at bounding box center [720, 428] width 89 height 20
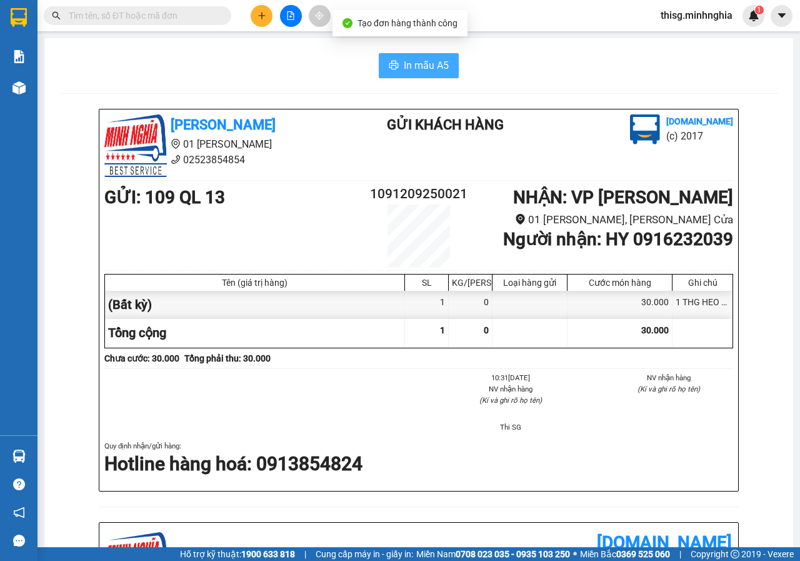
click at [389, 58] on button "In mẫu A5" at bounding box center [419, 65] width 80 height 25
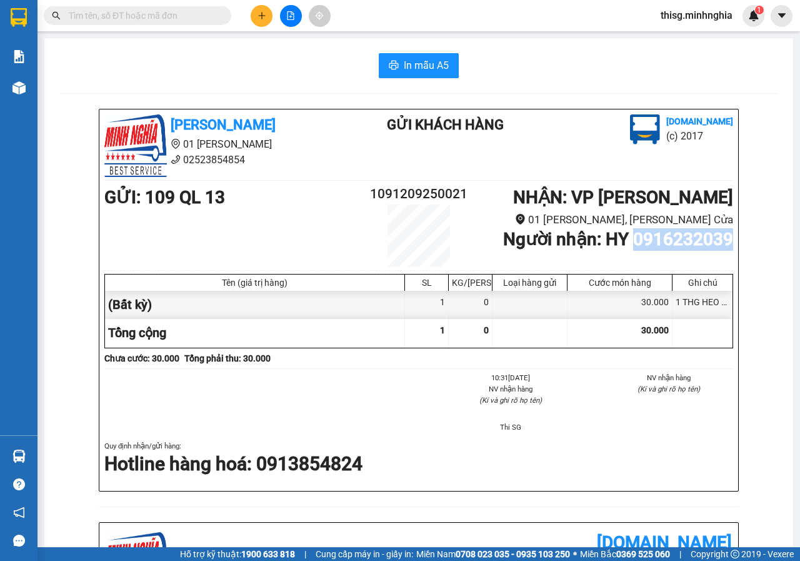
drag, startPoint x: 718, startPoint y: 237, endPoint x: 782, endPoint y: 237, distance: 64.4
click at [780, 237] on div "In mẫu A5 [PERSON_NAME] 01 Đinh Tiên Hoàng 02523854854 Gửi khách hàng [DOMAIN_N…" at bounding box center [418, 508] width 749 height 940
copy b "0916232039"
click at [174, 21] on input "text" at bounding box center [142, 16] width 147 height 14
paste input "0916232039"
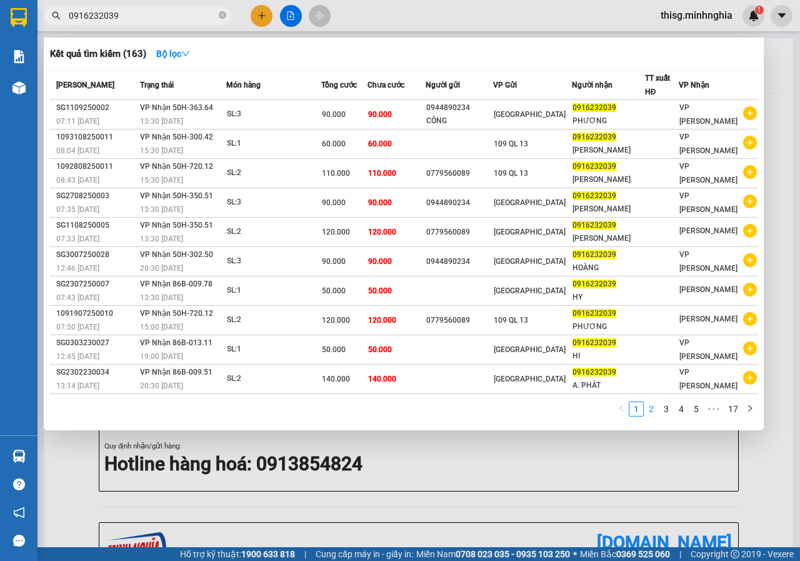
type input "0916232039"
click at [652, 415] on link "2" at bounding box center [651, 409] width 14 height 14
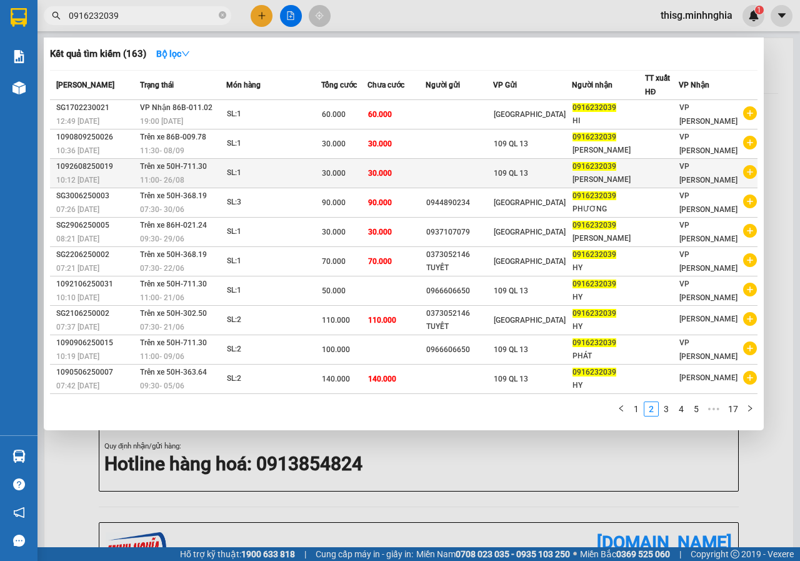
click at [392, 174] on span "30.000" at bounding box center [380, 173] width 24 height 9
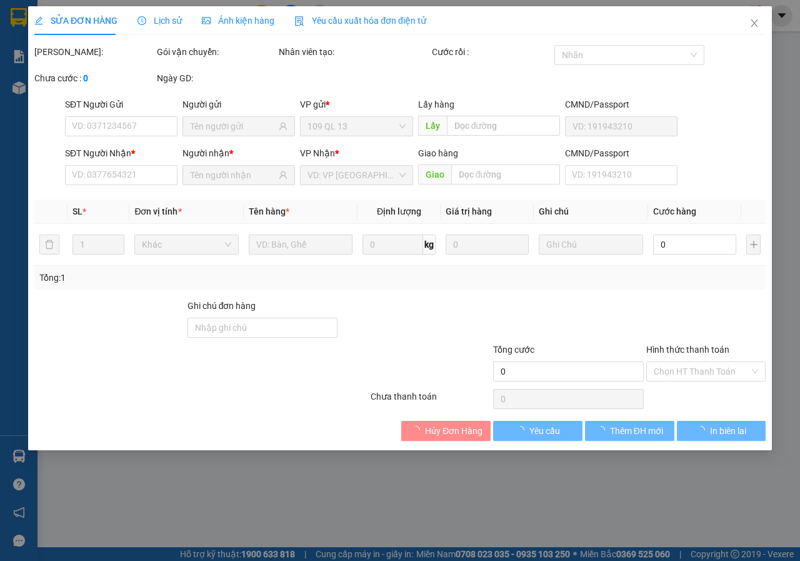
type input "0916232039"
type input "30.000"
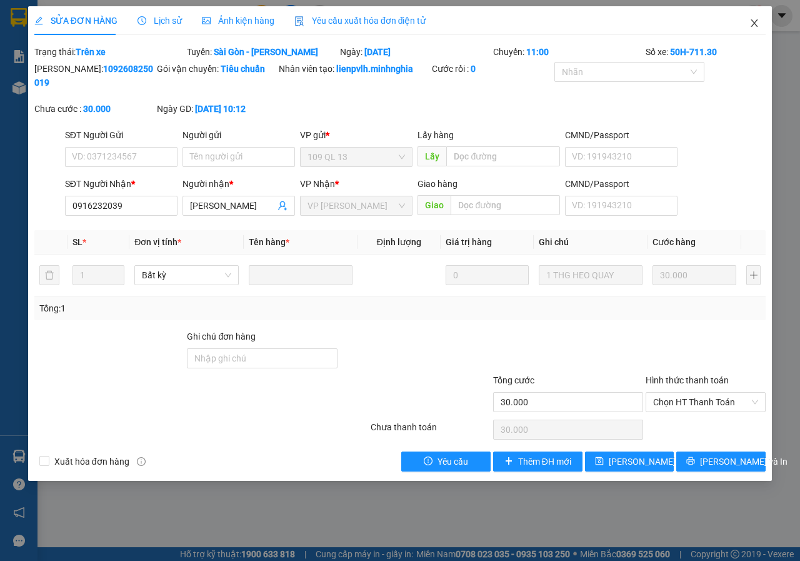
click at [762, 33] on span "Close" at bounding box center [754, 23] width 35 height 35
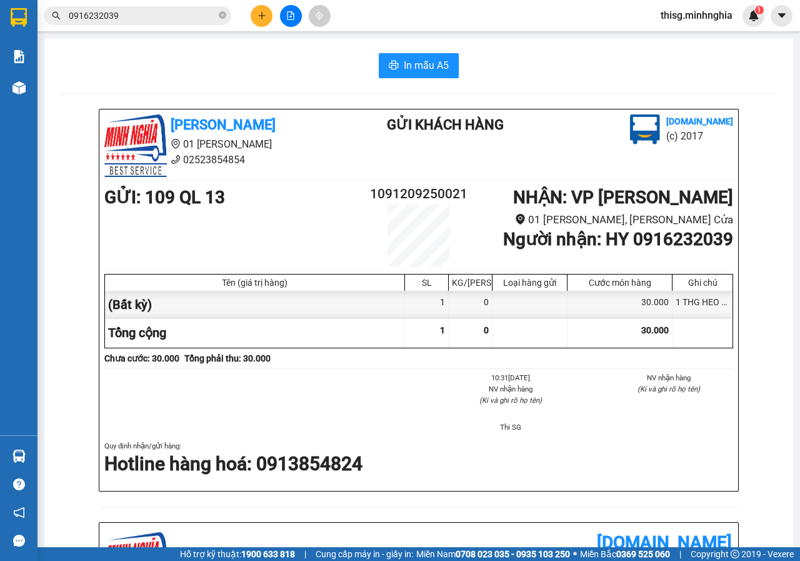
click at [253, 14] on button at bounding box center [262, 16] width 22 height 22
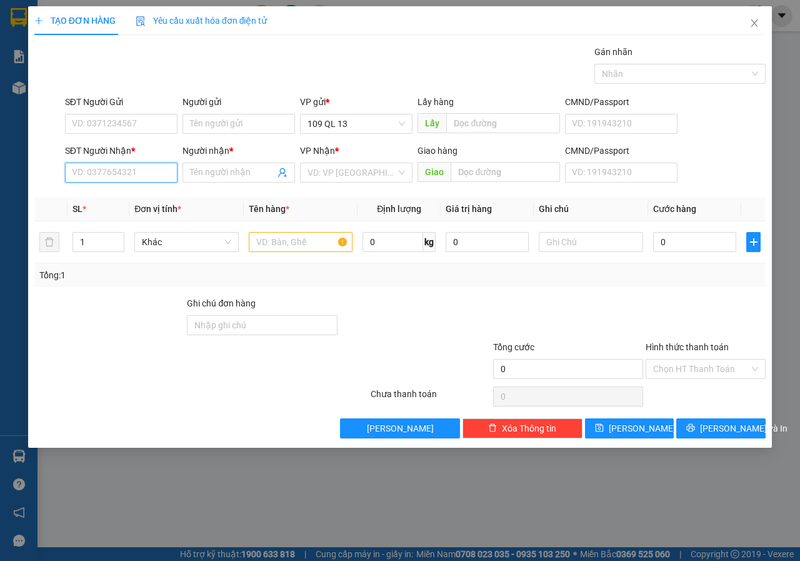
click at [153, 172] on input "SĐT Người Nhận *" at bounding box center [121, 172] width 112 height 20
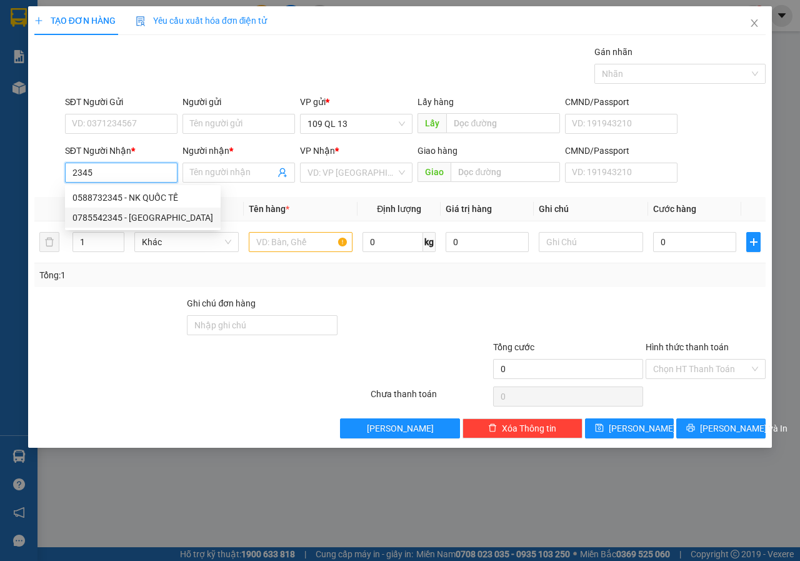
click at [163, 221] on div "0785542345 - [GEOGRAPHIC_DATA]" at bounding box center [142, 218] width 141 height 14
type input "0785542345"
type input "MỸ UYÊN"
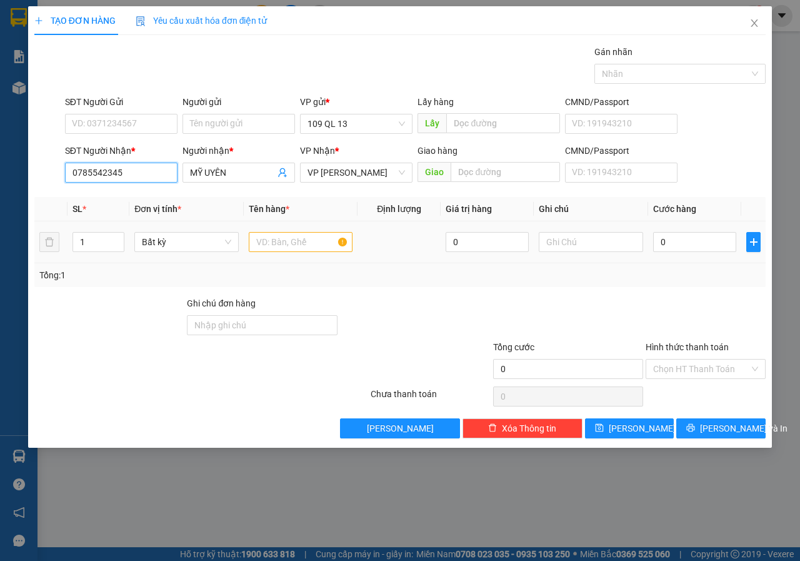
type input "0785542345"
click at [283, 242] on input "text" at bounding box center [301, 242] width 104 height 20
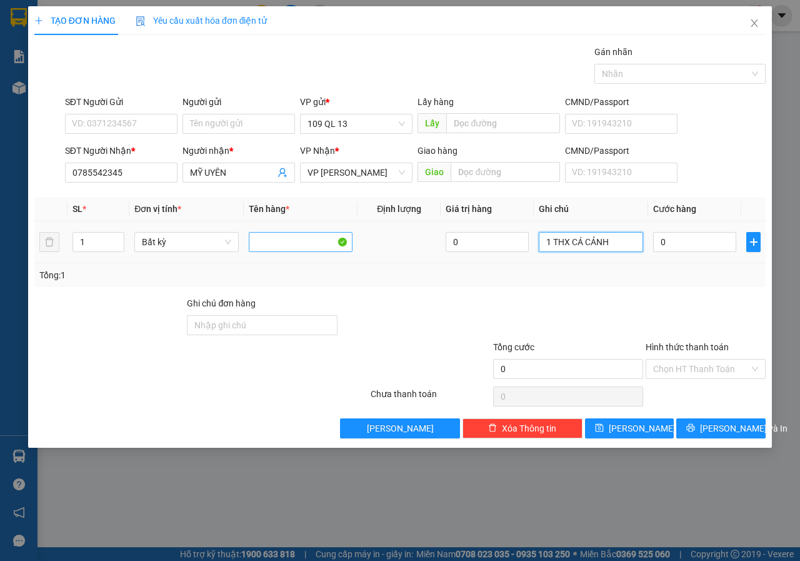
type input "1 THX CÁ CẢNH"
type input "9"
type input "98"
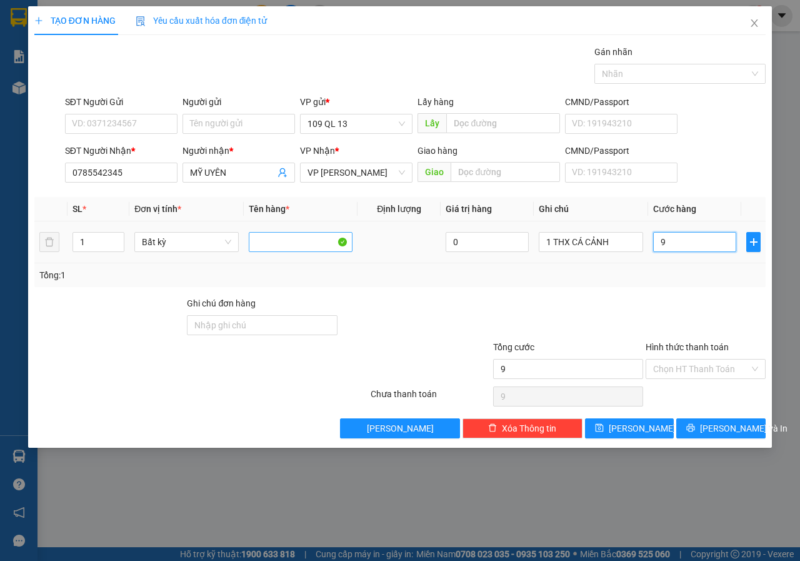
type input "98"
type input "980"
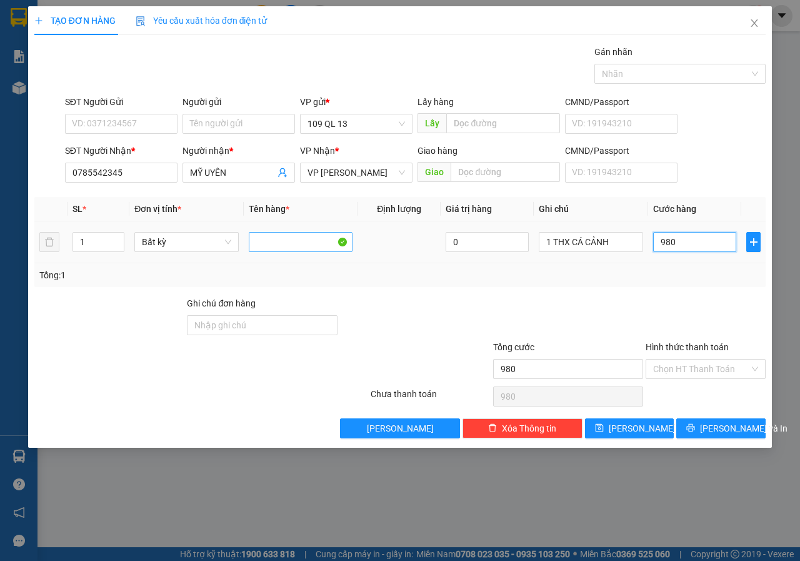
type input "98"
type input "9"
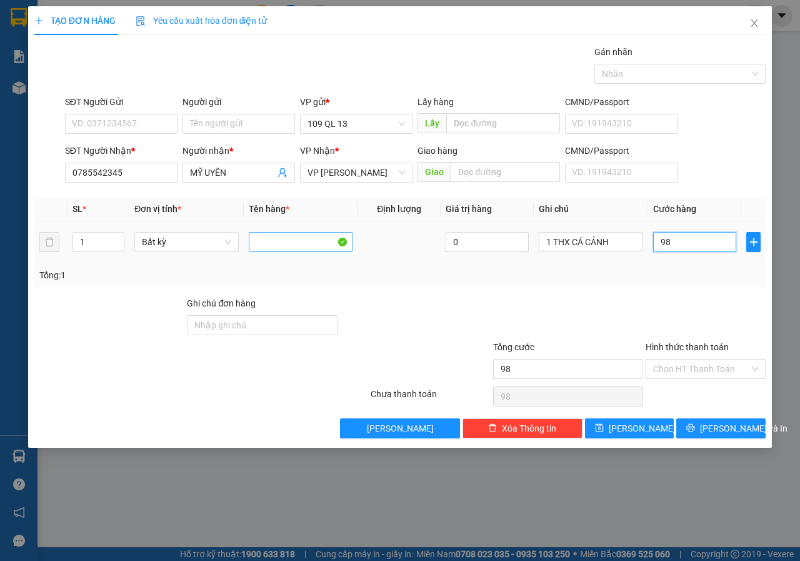
type input "9"
type input "0"
type input "08"
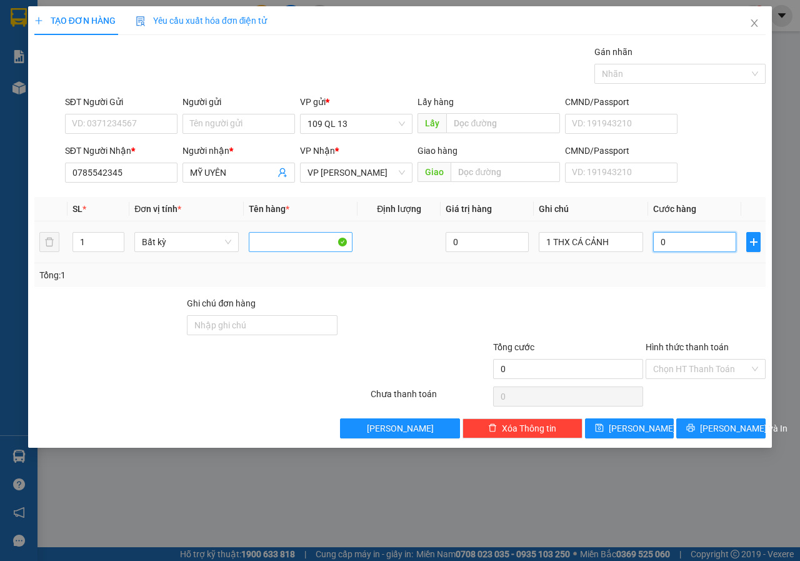
type input "8"
type input "080"
type input "80"
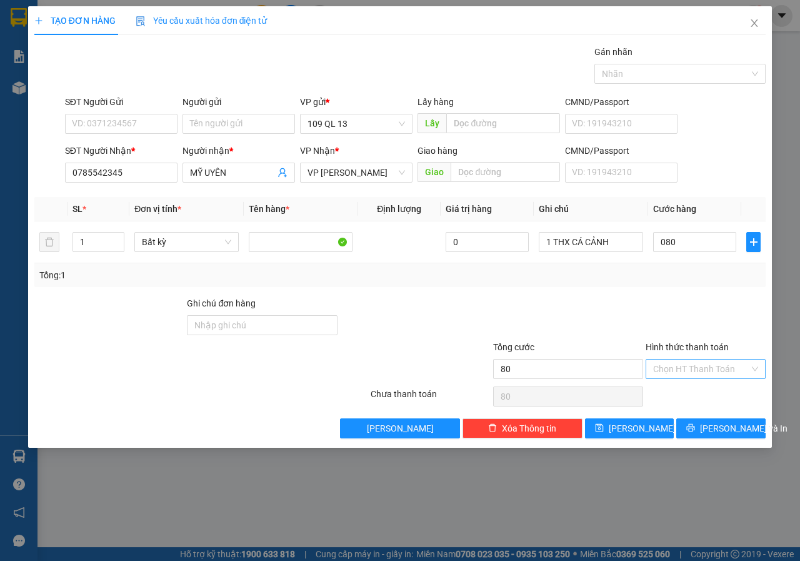
type input "80.000"
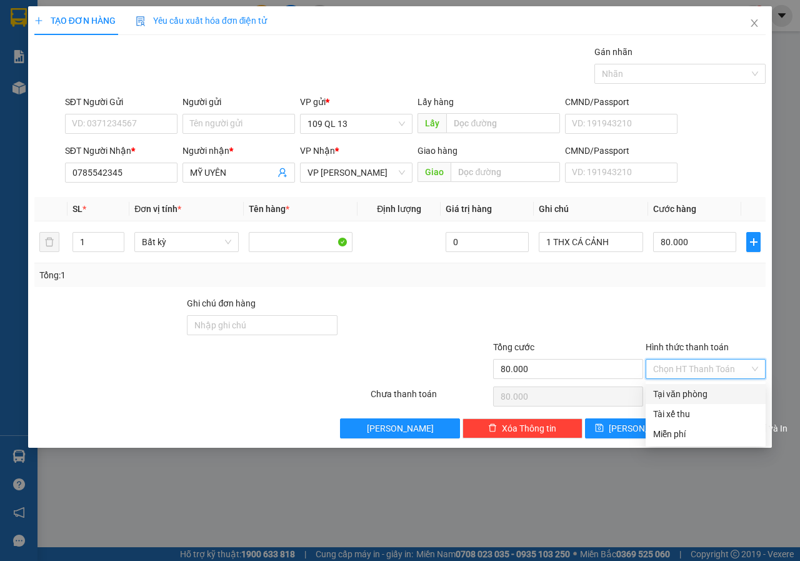
click at [690, 364] on input "Hình thức thanh toán" at bounding box center [701, 368] width 96 height 19
click at [683, 388] on div "Tại văn phòng" at bounding box center [705, 394] width 105 height 14
type input "0"
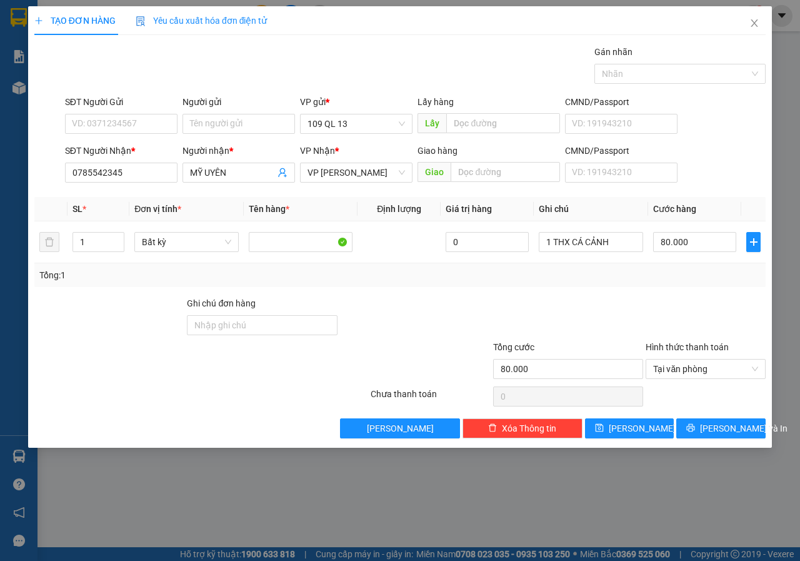
click at [716, 416] on div "Transit Pickup Surcharge Ids Transit Deliver Surcharge Ids Transit Deliver Surc…" at bounding box center [399, 241] width 731 height 393
click at [716, 423] on span "[PERSON_NAME] và In" at bounding box center [743, 428] width 87 height 14
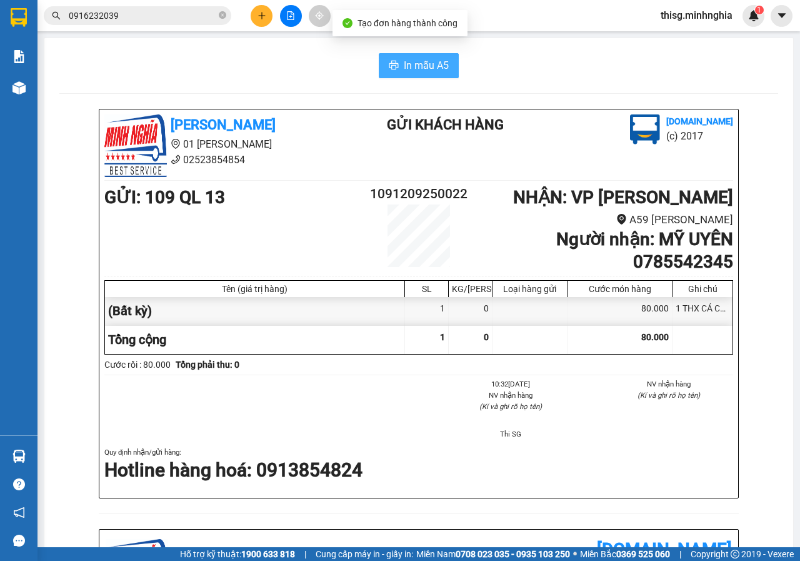
click at [414, 62] on span "In mẫu A5" at bounding box center [426, 65] width 45 height 16
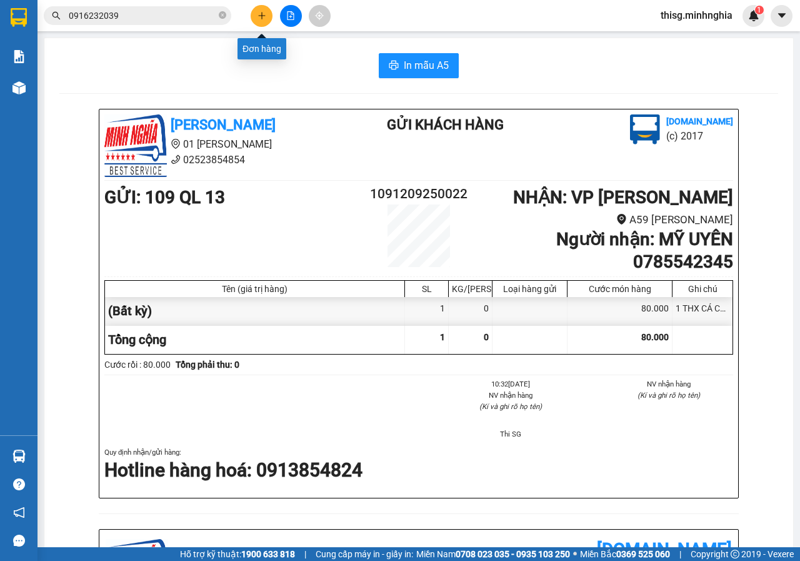
click at [264, 16] on icon "plus" at bounding box center [261, 15] width 7 height 1
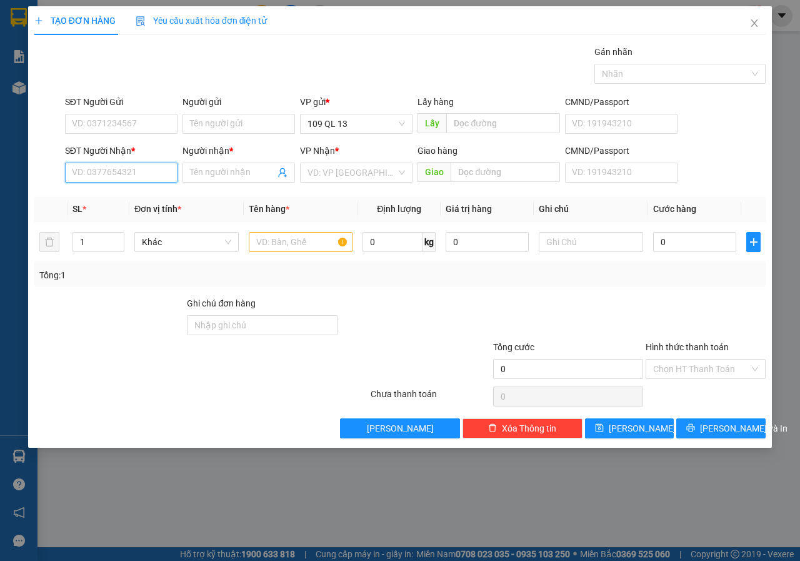
click at [149, 176] on input "SĐT Người Nhận *" at bounding box center [121, 172] width 112 height 20
click at [148, 196] on div "0975539731 - DÌ HỒNG" at bounding box center [120, 198] width 97 height 14
type input "0975539731"
type input "DÌ [DEMOGRAPHIC_DATA]"
type input "0975539731"
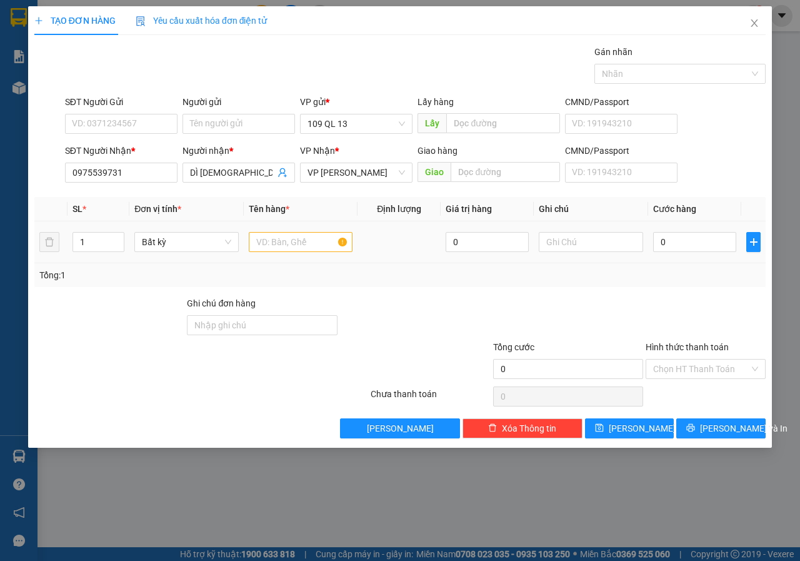
click at [265, 231] on div at bounding box center [301, 241] width 104 height 25
click at [265, 234] on input "text" at bounding box center [301, 242] width 104 height 20
type input "1 BAO NEM"
type input "3"
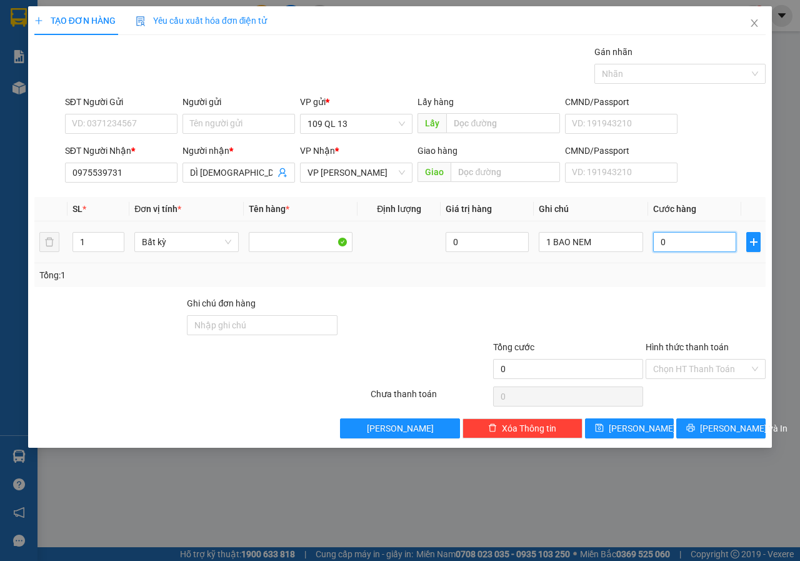
type input "3"
type input "30"
type input "30.000"
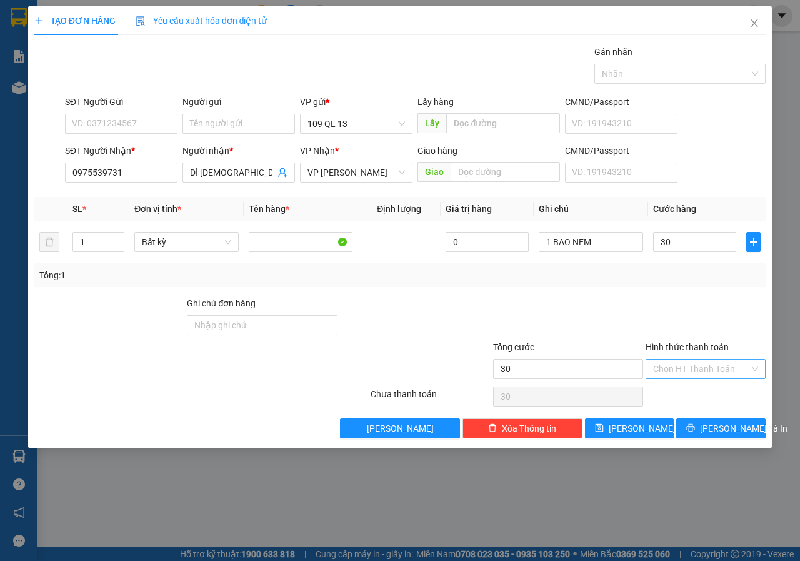
type input "30.000"
click at [677, 362] on input "Hình thức thanh toán" at bounding box center [701, 368] width 96 height 19
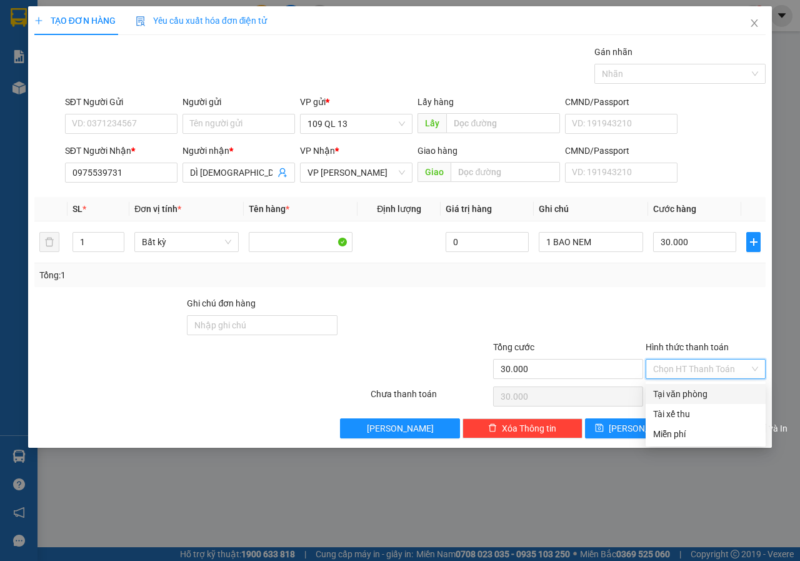
click at [682, 391] on div "Tại văn phòng" at bounding box center [705, 394] width 105 height 14
type input "0"
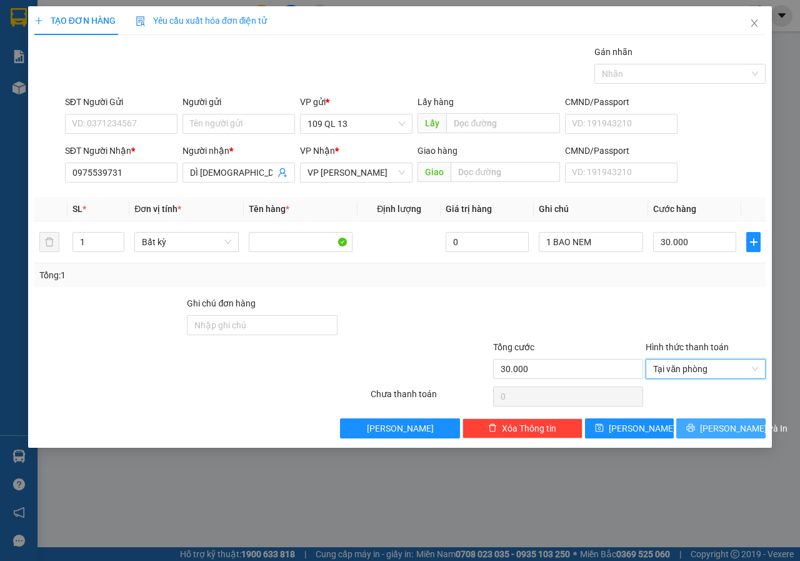
click at [739, 433] on span "[PERSON_NAME] và In" at bounding box center [743, 428] width 87 height 14
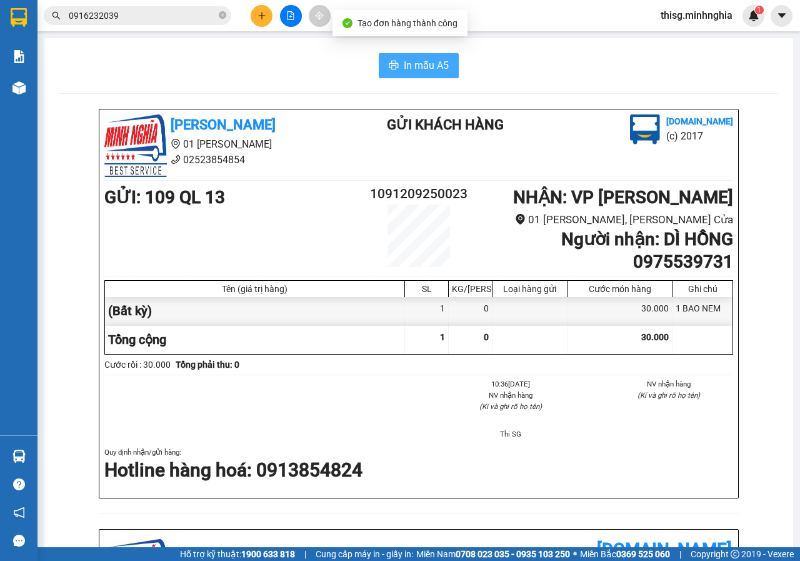
click at [424, 66] on span "In mẫu A5" at bounding box center [426, 65] width 45 height 16
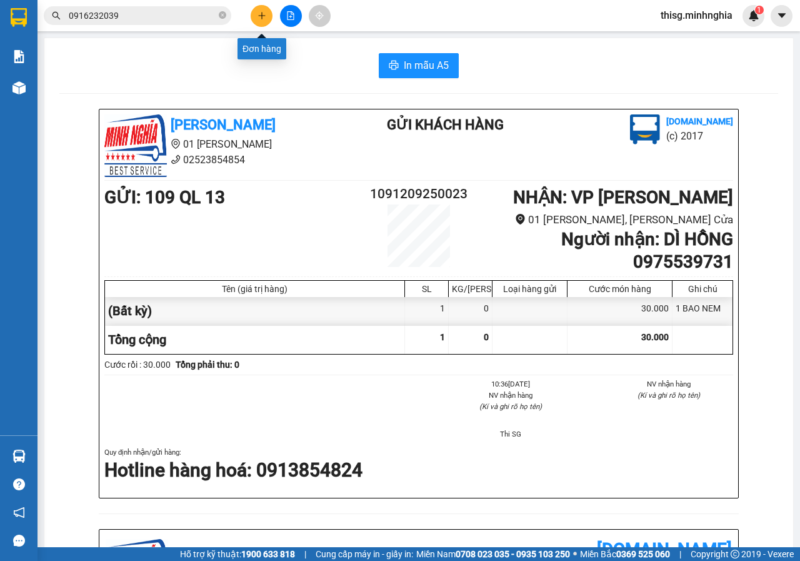
click at [257, 15] on button at bounding box center [262, 16] width 22 height 22
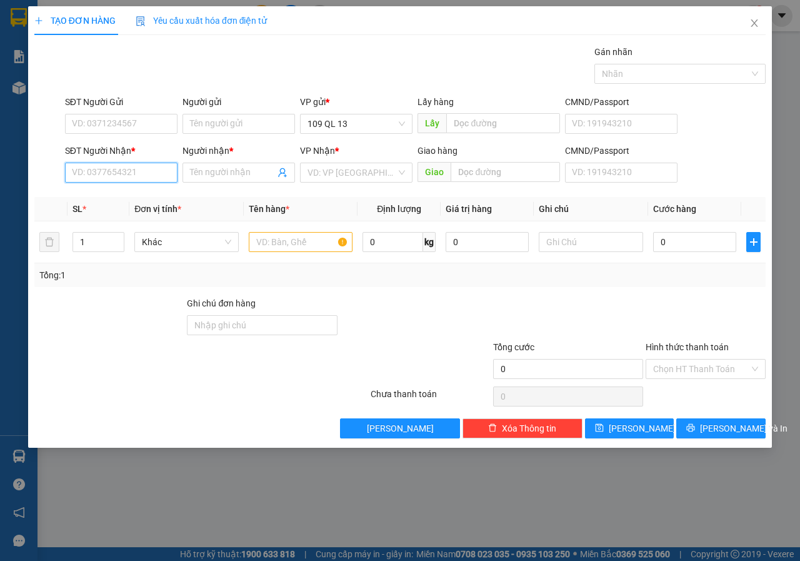
click at [166, 174] on input "SĐT Người Nhận *" at bounding box center [121, 172] width 112 height 20
type input "2"
type input "0909952412"
click at [138, 193] on div "0909952412 - CHÚ TÂM" at bounding box center [120, 198] width 97 height 14
type input "CHÚ TÂM"
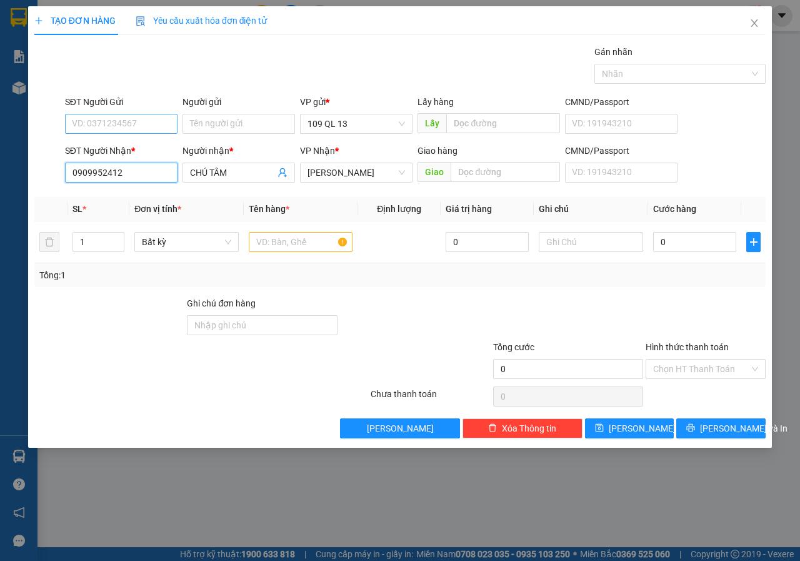
type input "0909952412"
click at [146, 124] on input "SĐT Người Gửi" at bounding box center [121, 124] width 112 height 20
type input "0918133788"
click at [142, 140] on div "0918133788 - NHÂN" at bounding box center [121, 149] width 112 height 20
type input "NHÂN"
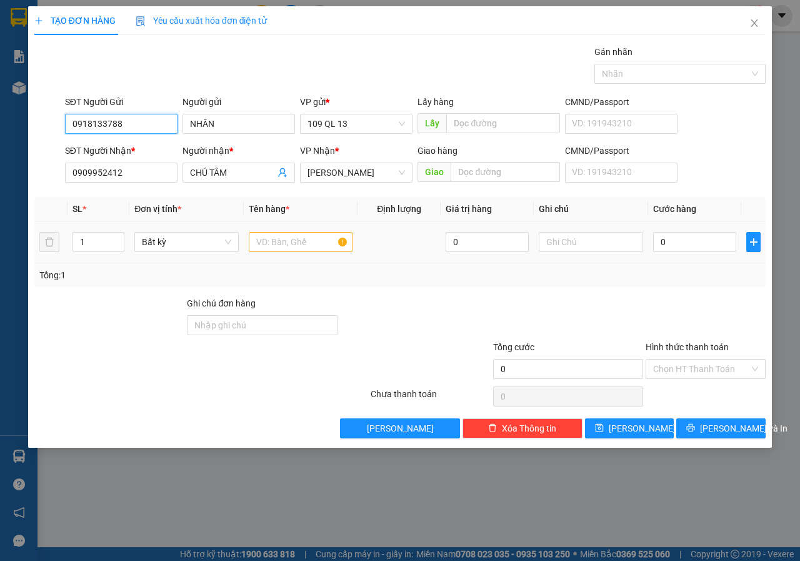
type input "0918133788"
click at [299, 240] on input "text" at bounding box center [301, 242] width 104 height 20
click at [114, 240] on span "Decrease Value" at bounding box center [117, 245] width 14 height 11
type input "2"
click at [116, 236] on span "up" at bounding box center [117, 238] width 7 height 7
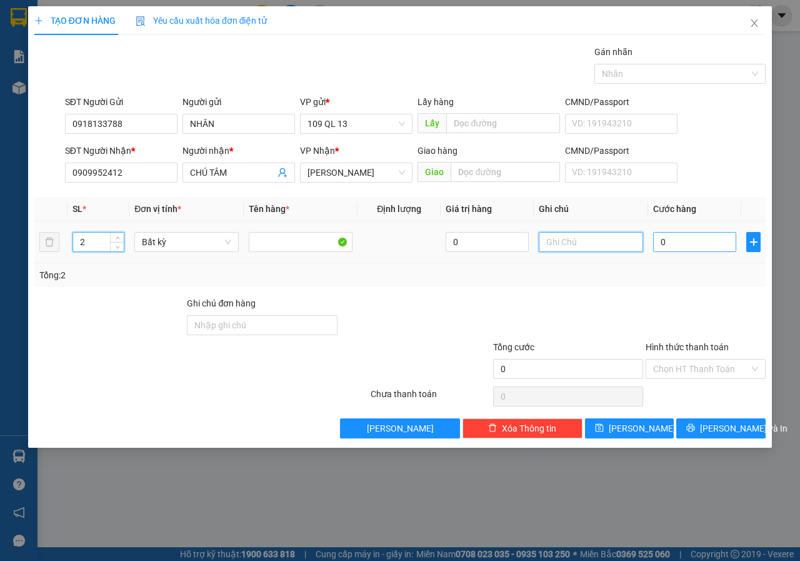
drag, startPoint x: 551, startPoint y: 247, endPoint x: 689, endPoint y: 236, distance: 139.2
click at [551, 247] on input "text" at bounding box center [591, 242] width 104 height 20
type input "2 THG MÀNG CO"
type input "8"
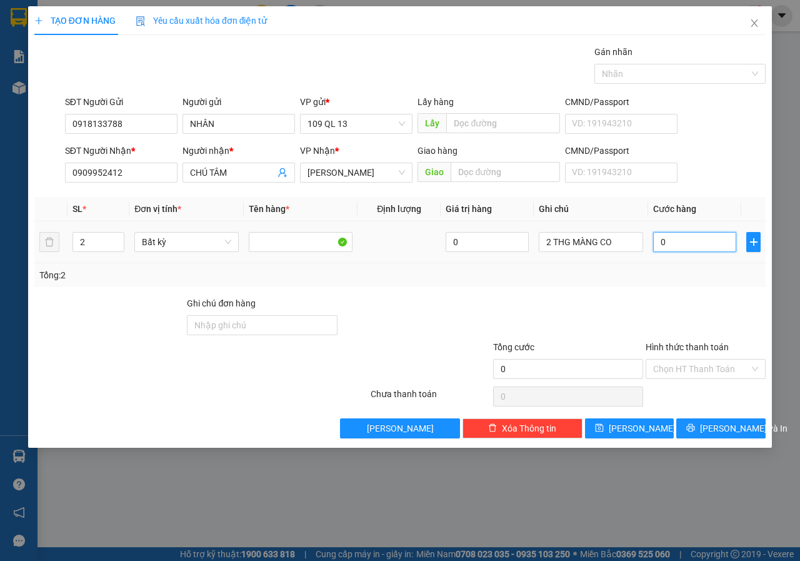
type input "8"
type input "80"
type input "80.000"
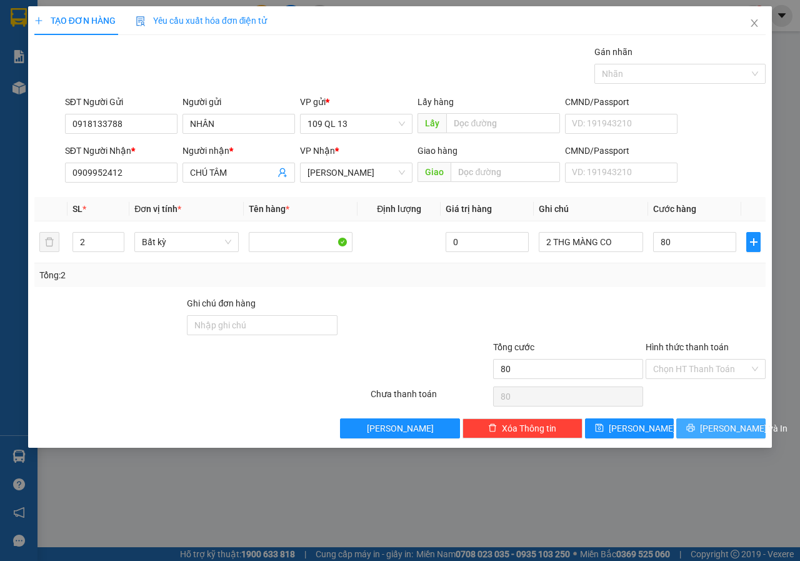
type input "80.000"
click at [750, 427] on button "[PERSON_NAME] và In" at bounding box center [720, 428] width 89 height 20
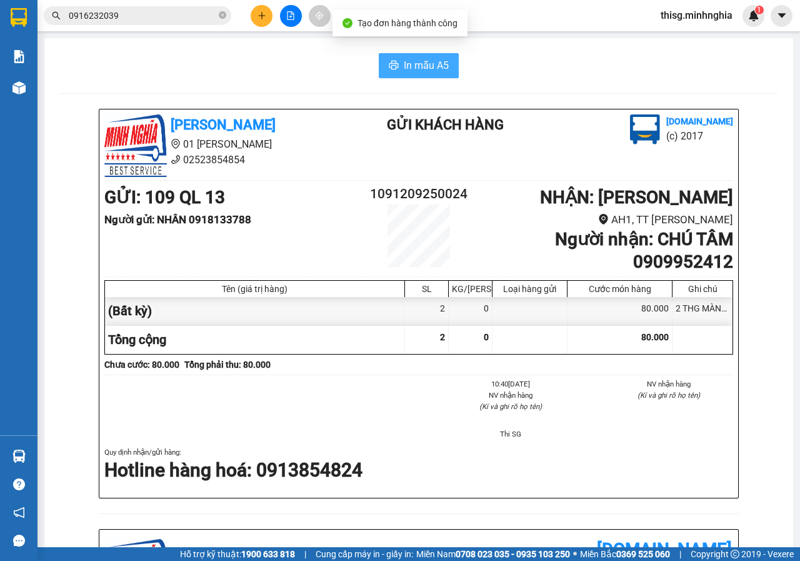
click at [404, 59] on span "In mẫu A5" at bounding box center [426, 65] width 45 height 16
click at [262, 21] on button at bounding box center [262, 16] width 22 height 22
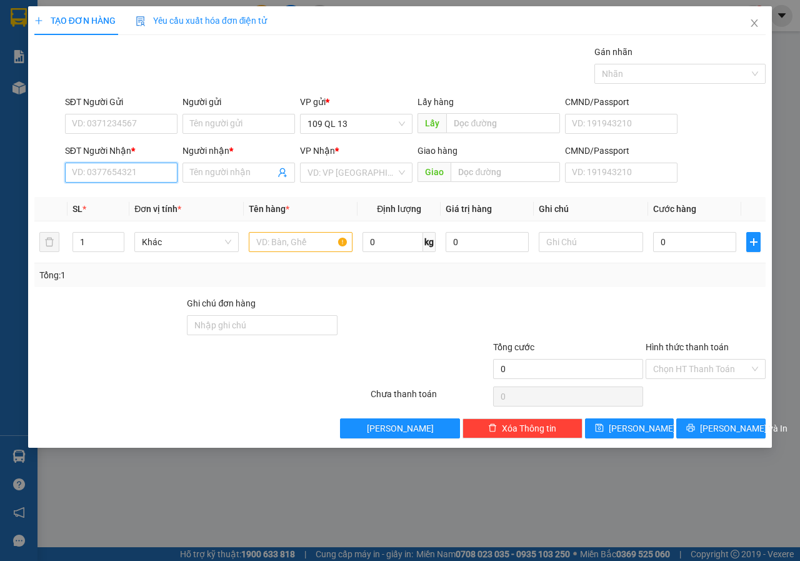
click at [132, 174] on input "SĐT Người Nhận *" at bounding box center [121, 172] width 112 height 20
drag, startPoint x: 137, startPoint y: 170, endPoint x: 0, endPoint y: 167, distance: 136.9
click at [0, 167] on div "TẠO ĐƠN HÀNG Yêu cầu xuất hóa đơn điện tử Transit Pickup Surcharge Ids Transit …" at bounding box center [400, 280] width 800 height 561
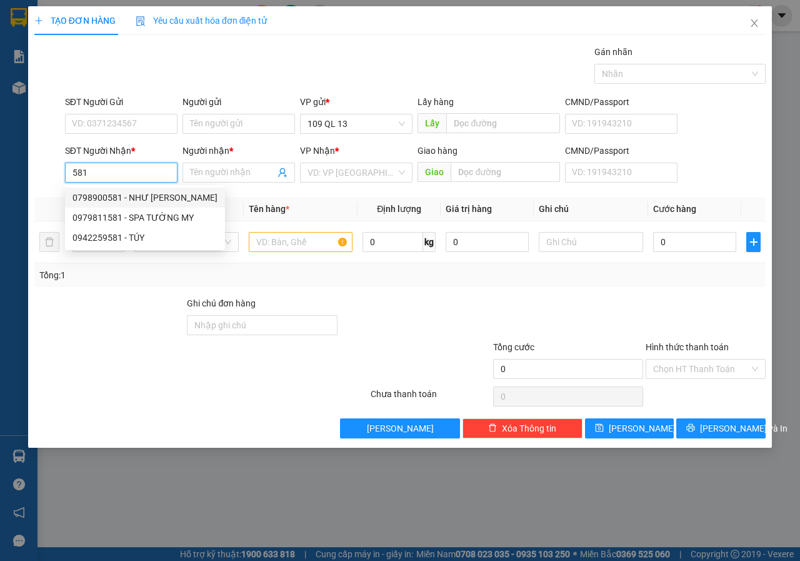
click at [167, 194] on div "0798900581 - NHƯ [PERSON_NAME]" at bounding box center [144, 198] width 145 height 14
type input "0798900581"
type input "NHƯ HUỲNH"
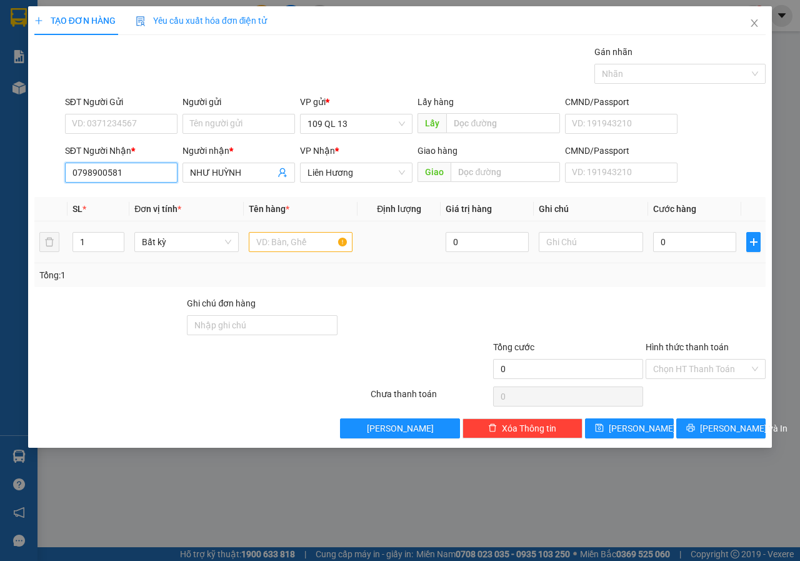
type input "0798900581"
click at [334, 244] on input "text" at bounding box center [301, 242] width 104 height 20
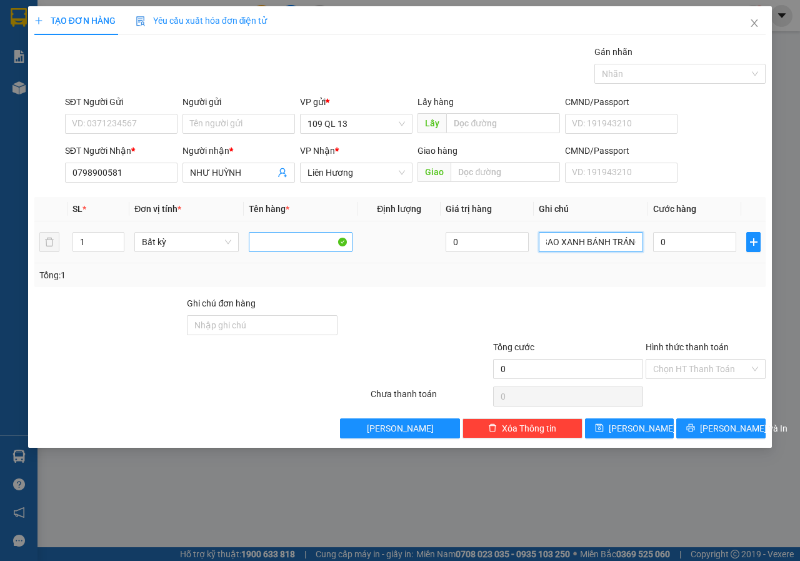
scroll to position [0, 17]
type input "1 BAO XANH BÁNH TRÁNG"
type input "4"
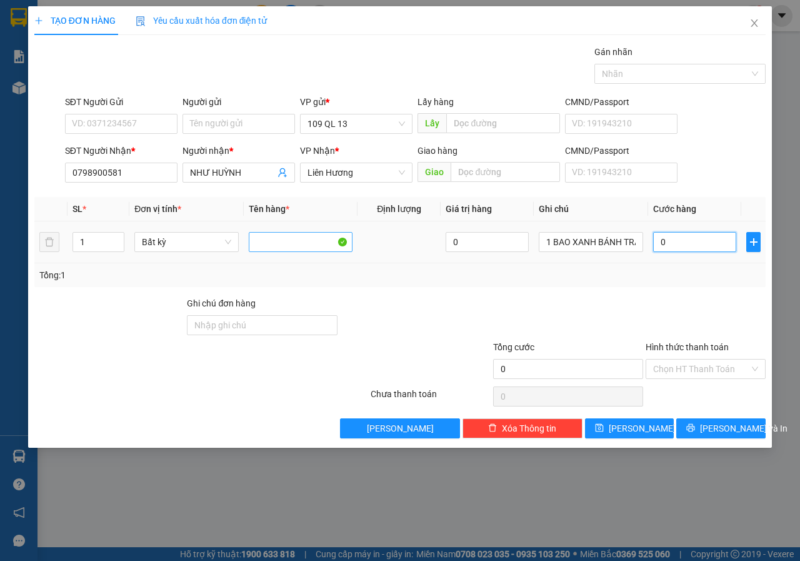
type input "4"
type input "40"
type input "40.000"
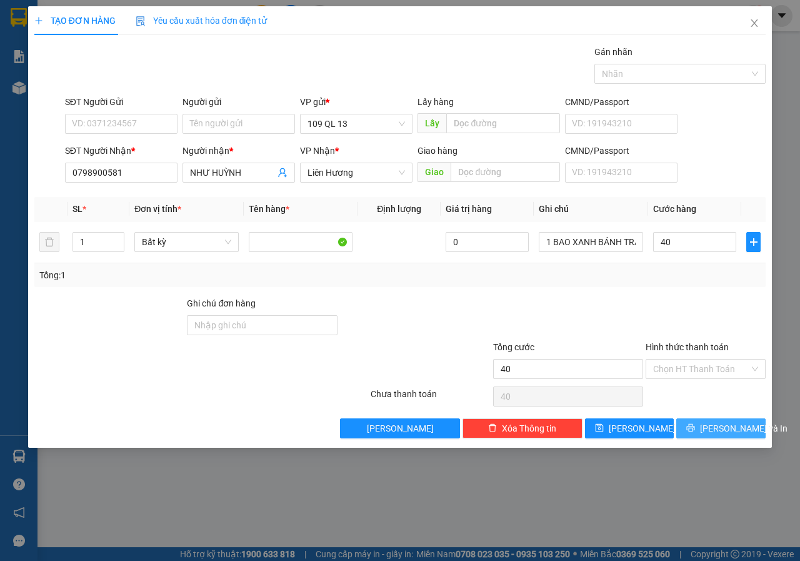
type input "40.000"
click at [743, 434] on span "[PERSON_NAME] và In" at bounding box center [743, 428] width 87 height 14
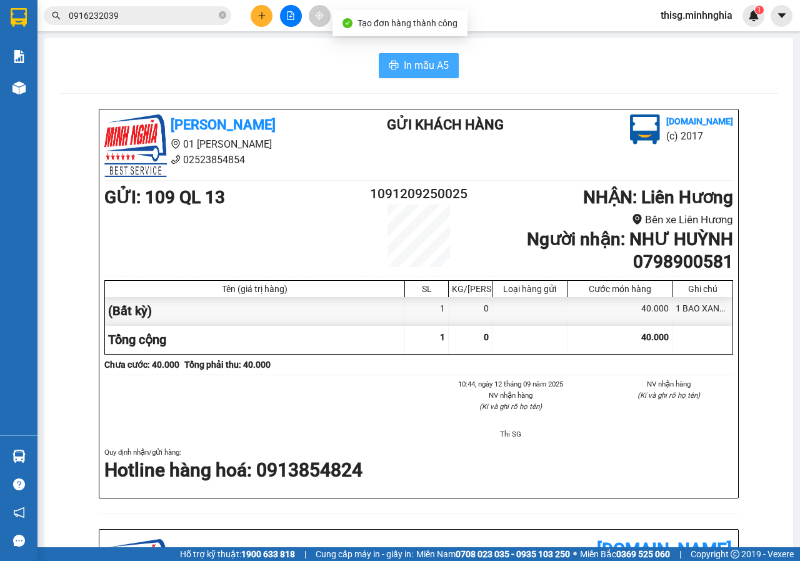
click at [429, 75] on button "In mẫu A5" at bounding box center [419, 65] width 80 height 25
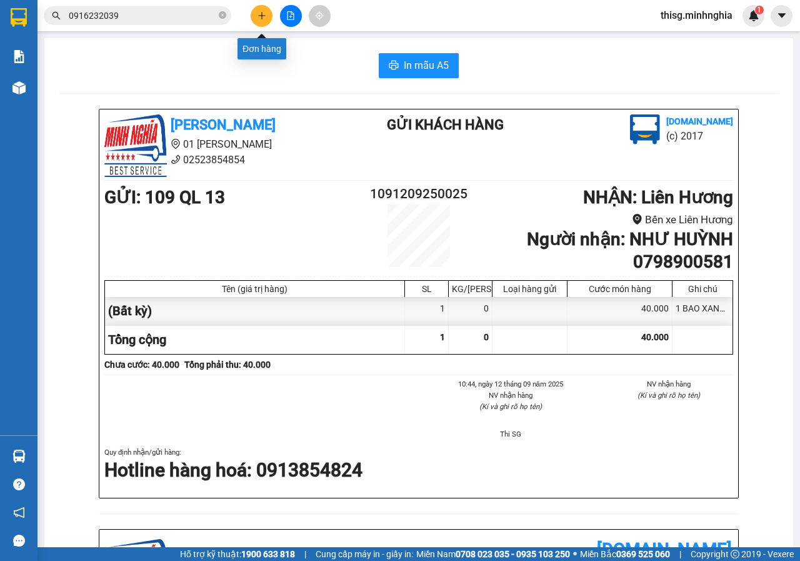
click at [251, 12] on button at bounding box center [262, 16] width 22 height 22
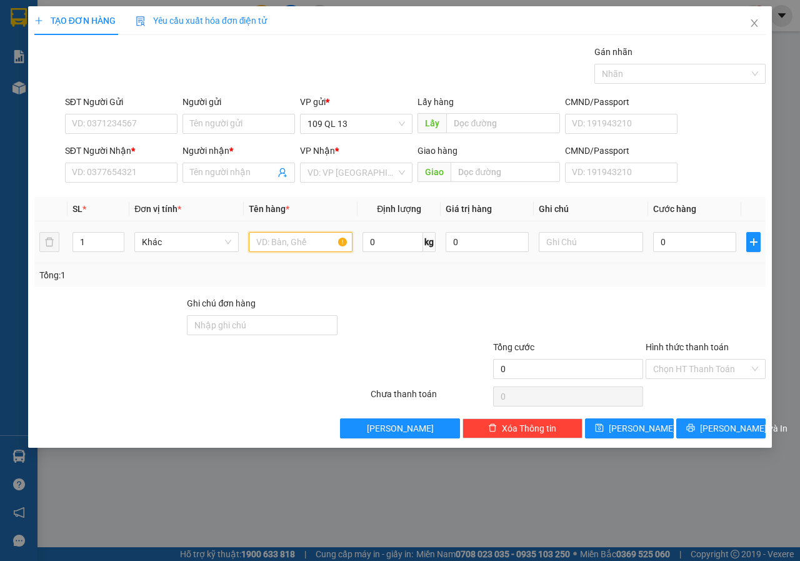
click at [286, 247] on input "text" at bounding box center [301, 242] width 104 height 20
click at [597, 246] on input "text" at bounding box center [591, 242] width 104 height 20
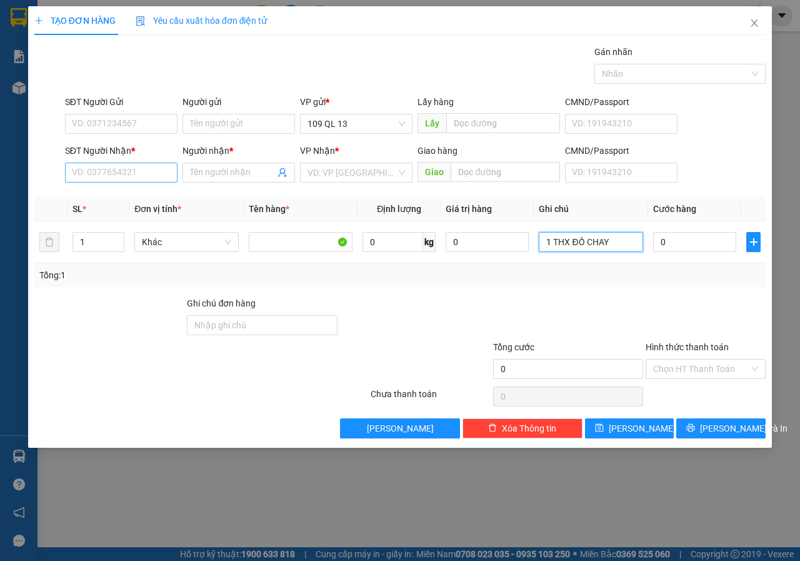
type input "1 THX ĐỒ CHAY"
click at [96, 167] on input "SĐT Người Nhận *" at bounding box center [121, 172] width 112 height 20
click at [152, 195] on div "0908192382 - THUÝ" at bounding box center [120, 198] width 97 height 14
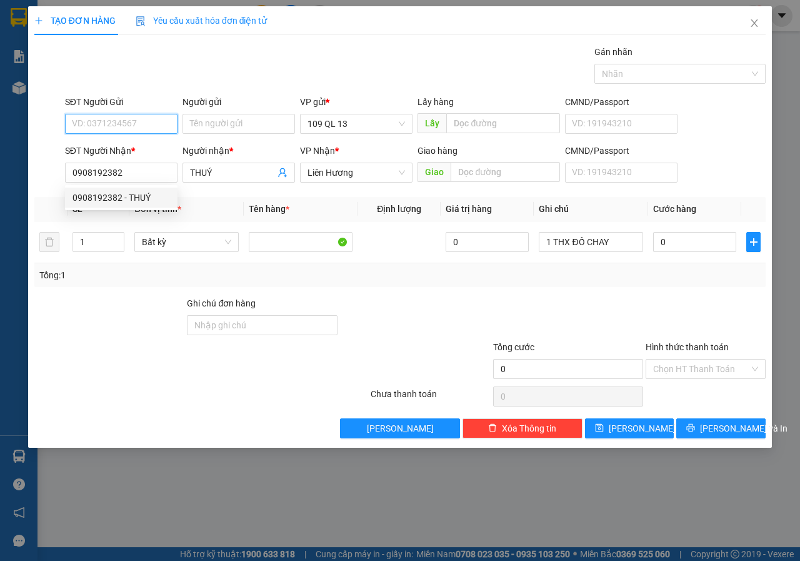
click at [148, 132] on input "SĐT Người Gửi" at bounding box center [121, 124] width 112 height 20
click at [147, 142] on div "0918248399" at bounding box center [120, 149] width 97 height 14
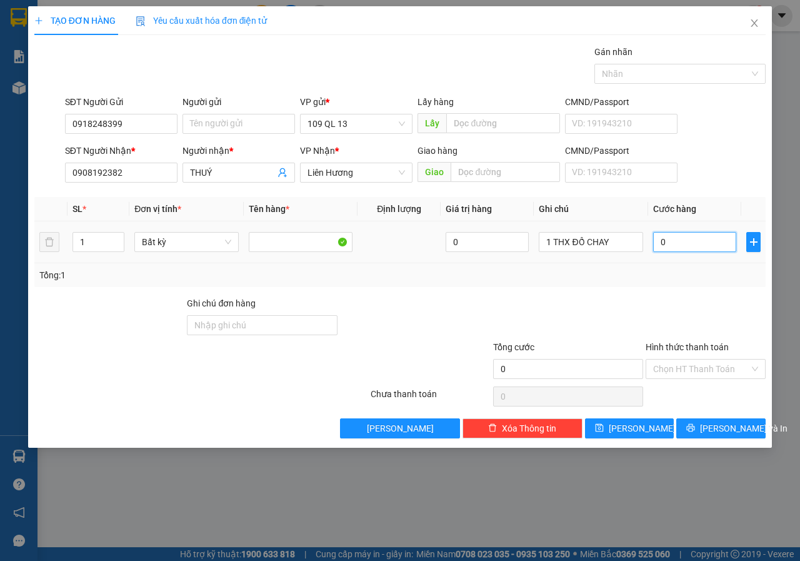
click at [665, 239] on input "0" at bounding box center [694, 242] width 83 height 20
click at [706, 128] on div "SĐT Người Gửi 0918248399 Người gửi Tên người gửi VP gửi * 109 QL 13 Lấy hàng Lấ…" at bounding box center [414, 117] width 705 height 44
click at [718, 374] on input "Hình thức thanh toán" at bounding box center [701, 368] width 96 height 19
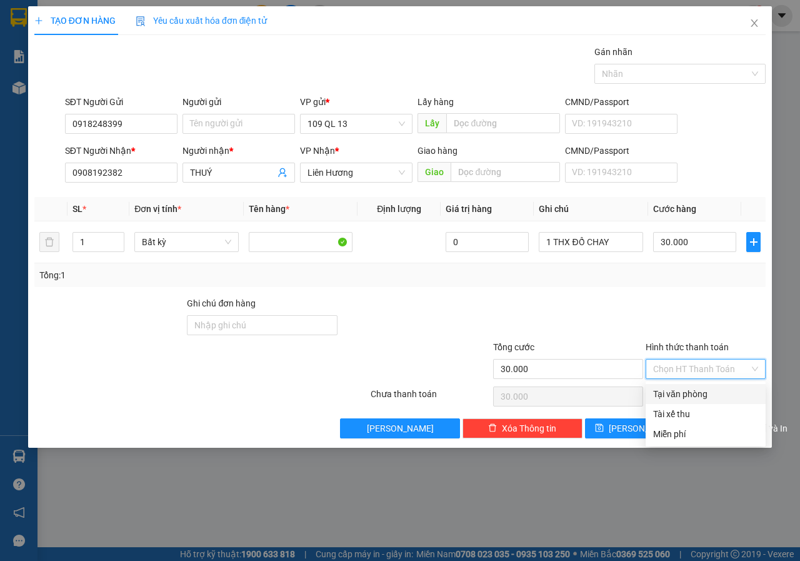
drag, startPoint x: 692, startPoint y: 389, endPoint x: 713, endPoint y: 400, distance: 23.2
click at [693, 390] on div "Tại văn phòng" at bounding box center [705, 394] width 105 height 14
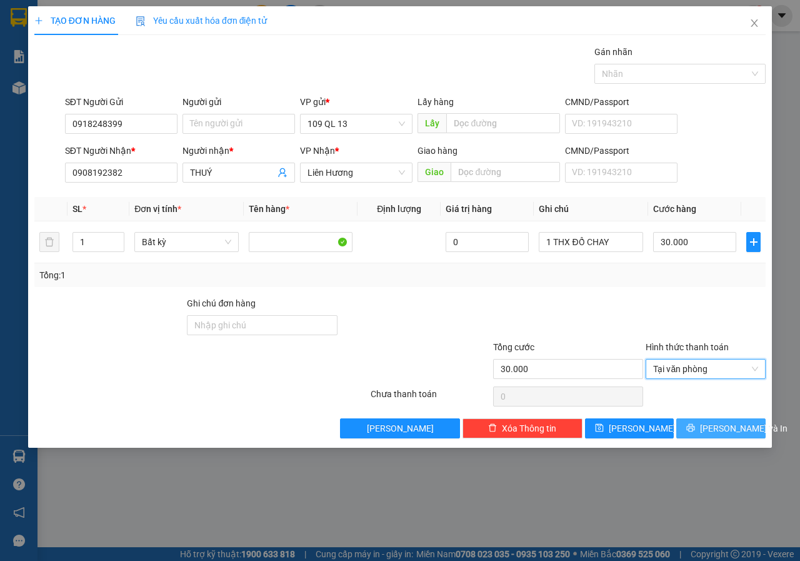
click at [736, 429] on span "[PERSON_NAME] và In" at bounding box center [743, 428] width 87 height 14
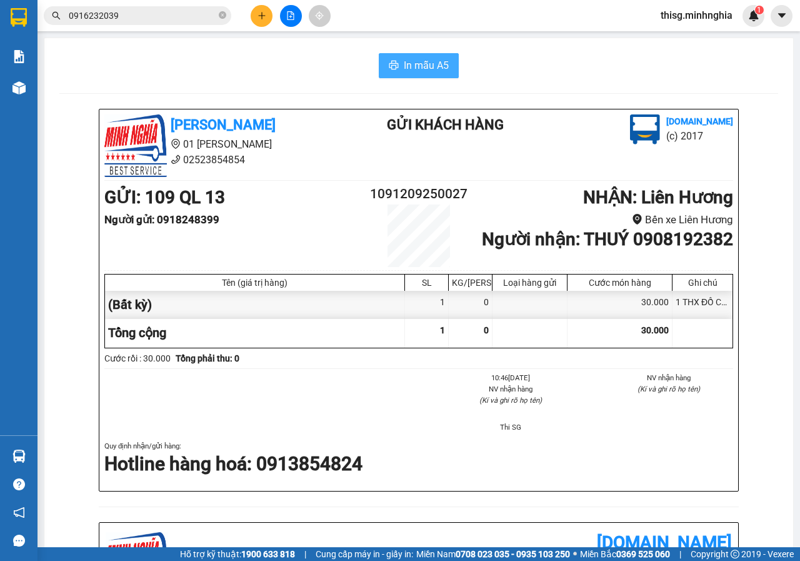
click at [429, 73] on span "In mẫu A5" at bounding box center [426, 65] width 45 height 16
click at [254, 12] on button at bounding box center [262, 16] width 22 height 22
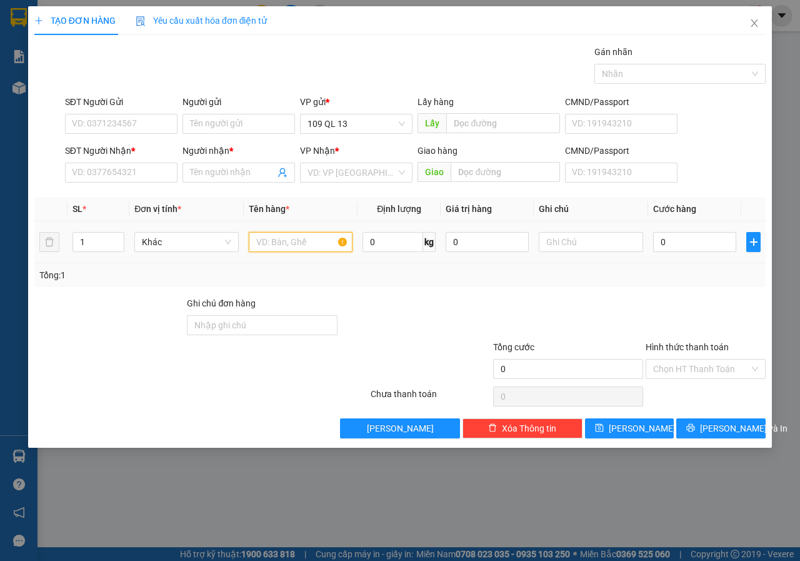
click at [269, 240] on input "text" at bounding box center [301, 242] width 104 height 20
click at [600, 241] on input "text" at bounding box center [591, 242] width 104 height 20
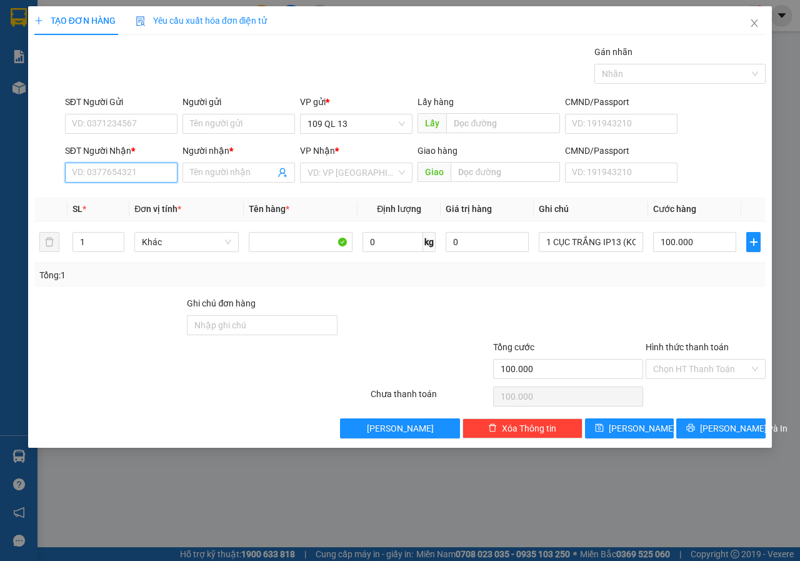
click at [112, 178] on input "SĐT Người Nhận *" at bounding box center [121, 172] width 112 height 20
click at [229, 174] on input "Người nhận *" at bounding box center [232, 173] width 85 height 14
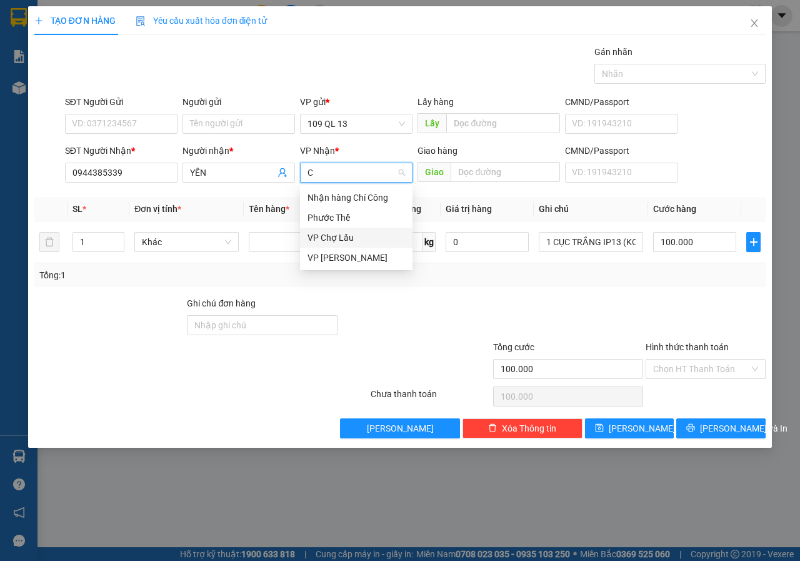
click at [357, 240] on div "VP Chợ Lầu" at bounding box center [355, 238] width 97 height 14
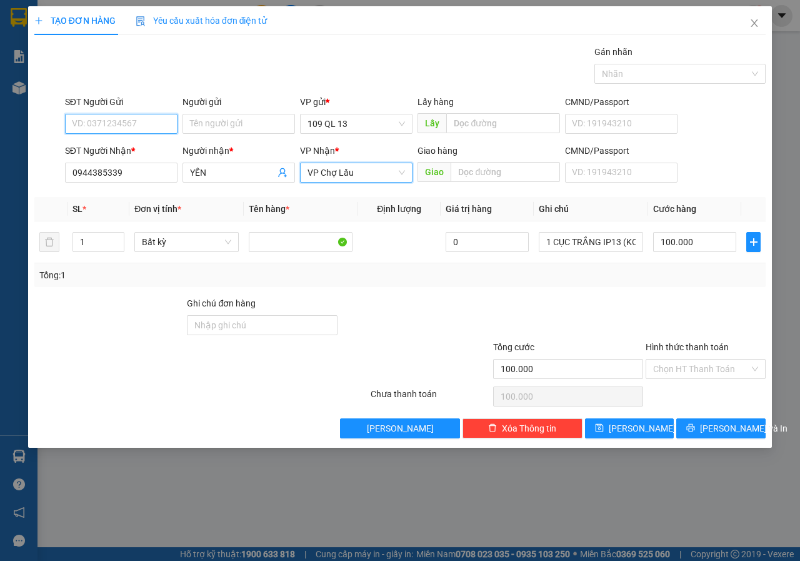
click at [126, 123] on input "SĐT Người Gửi" at bounding box center [121, 124] width 112 height 20
click at [159, 147] on div "0849993747 - UYÊN" at bounding box center [120, 149] width 97 height 14
click at [712, 171] on div "SĐT Người Nhận * 0944385339 Người nhận * YẾN VP Nhận * VP Chợ Lầu Giao hàng Gia…" at bounding box center [414, 166] width 705 height 44
click at [716, 366] on input "Hình thức thanh toán" at bounding box center [701, 368] width 96 height 19
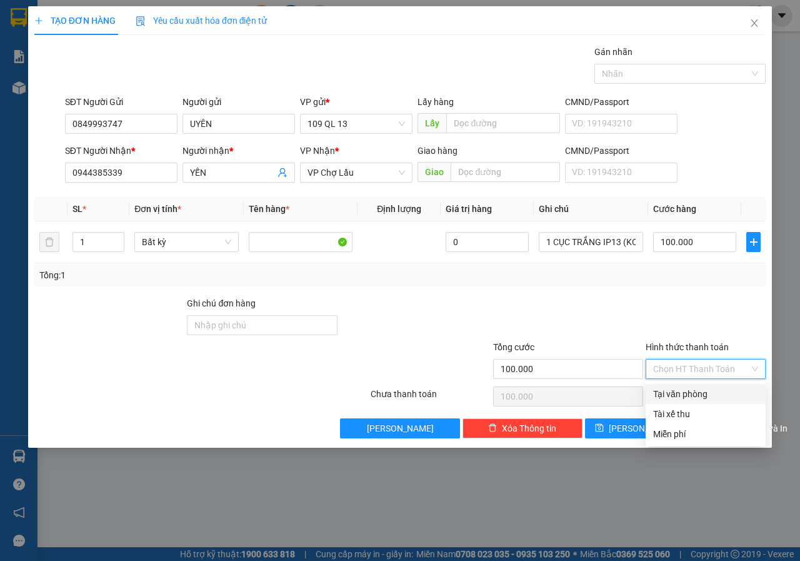
click at [703, 389] on div "Tại văn phòng" at bounding box center [705, 394] width 105 height 14
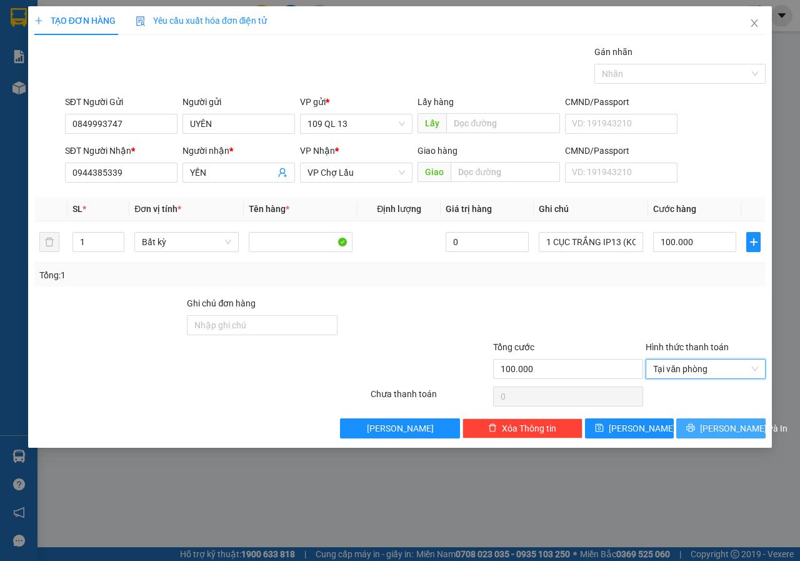
click at [722, 429] on span "[PERSON_NAME] và In" at bounding box center [743, 428] width 87 height 14
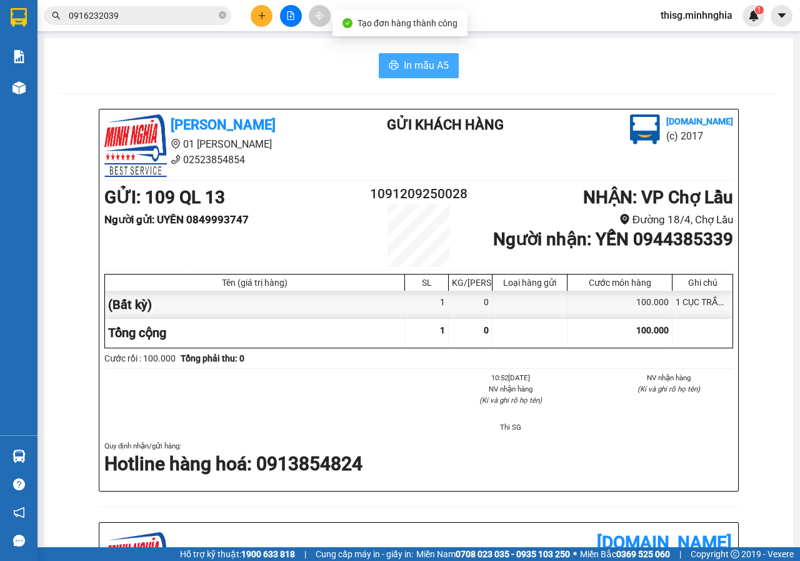
click at [429, 64] on span "In mẫu A5" at bounding box center [426, 65] width 45 height 16
click at [267, 17] on button at bounding box center [262, 16] width 22 height 22
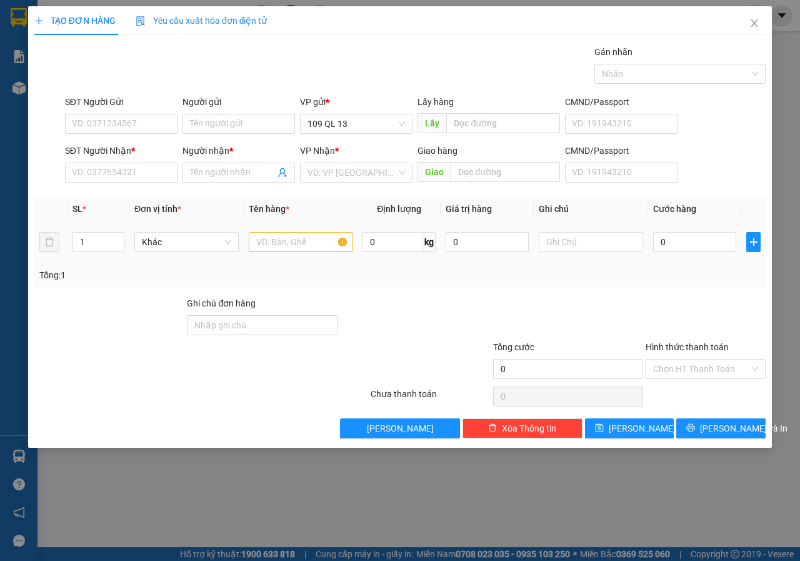
click at [293, 254] on td at bounding box center [301, 242] width 114 height 42
click at [296, 242] on input "text" at bounding box center [301, 242] width 104 height 20
click at [106, 179] on input "SĐT Người Nhận *" at bounding box center [121, 172] width 112 height 20
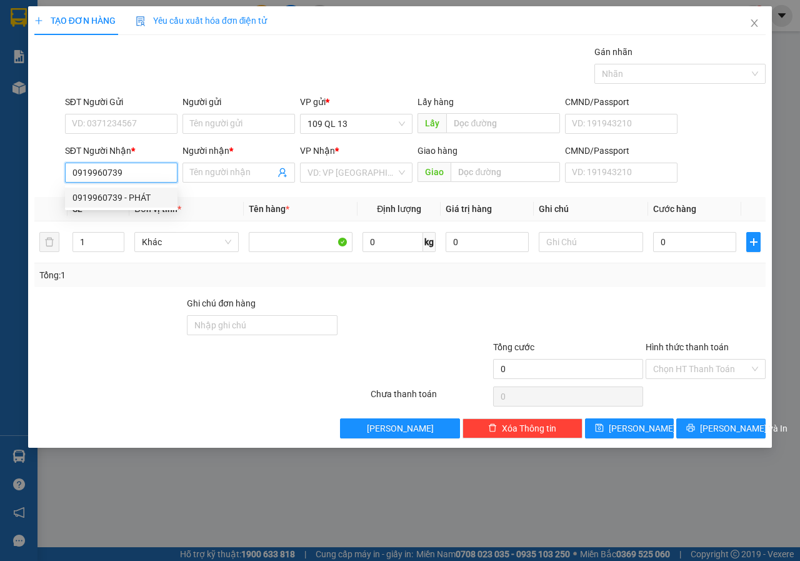
click at [158, 196] on div "0919960739 - PHÁT" at bounding box center [120, 198] width 97 height 14
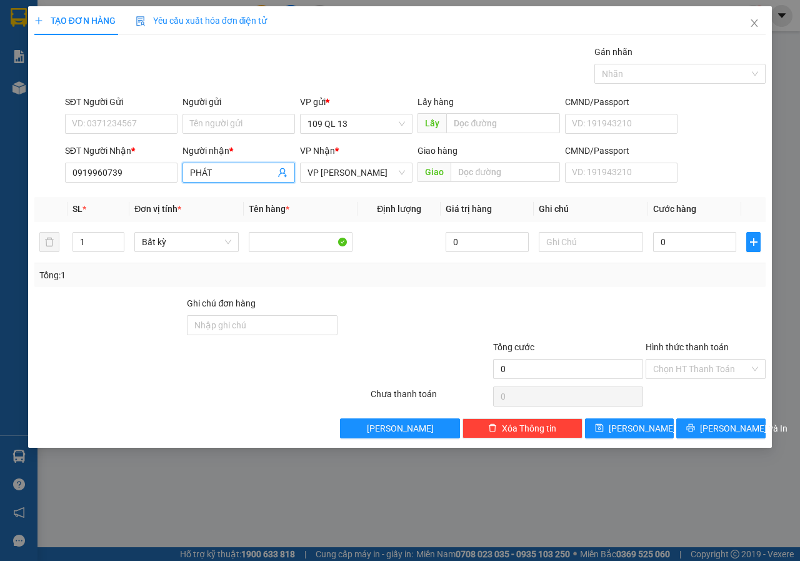
drag, startPoint x: 224, startPoint y: 169, endPoint x: 0, endPoint y: 152, distance: 224.4
click at [33, 152] on div "SĐT Người Nhận * 0919960739 Người nhận * PHÁT PHÁT VP Nhận * VP [PERSON_NAME] h…" at bounding box center [400, 166] width 734 height 44
click at [161, 124] on input "SĐT Người Gửi" at bounding box center [121, 124] width 112 height 20
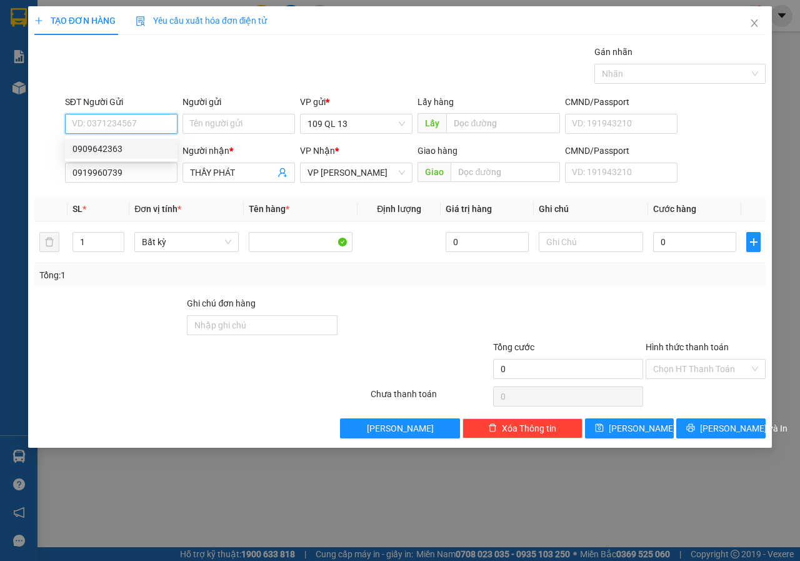
click at [142, 154] on div "0909642363" at bounding box center [120, 149] width 97 height 14
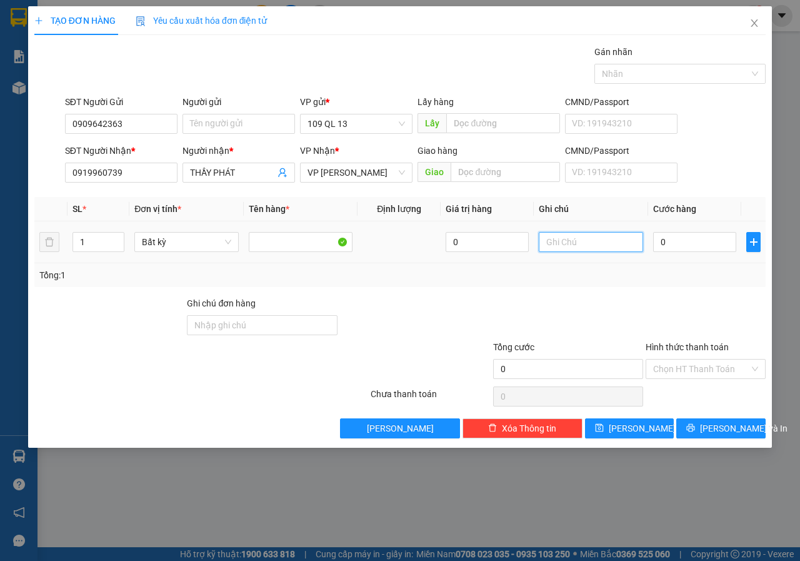
click at [595, 243] on input "text" at bounding box center [591, 242] width 104 height 20
click at [709, 366] on input "Hình thức thanh toán" at bounding box center [701, 368] width 96 height 19
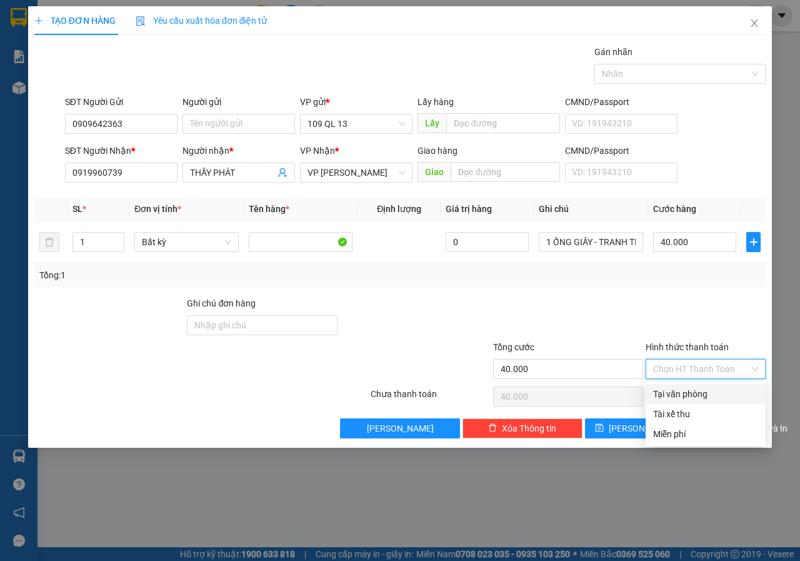
click at [703, 388] on div "Tại văn phòng" at bounding box center [705, 394] width 105 height 14
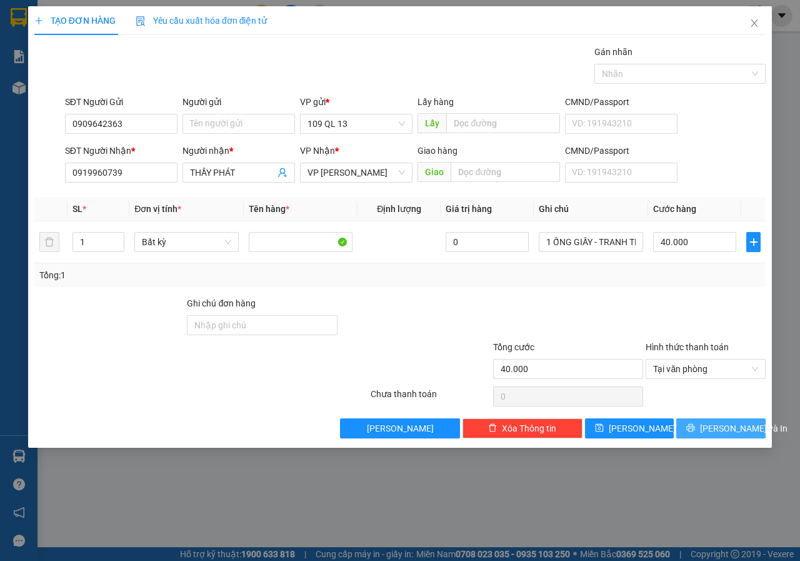
click at [716, 419] on button "[PERSON_NAME] và In" at bounding box center [720, 428] width 89 height 20
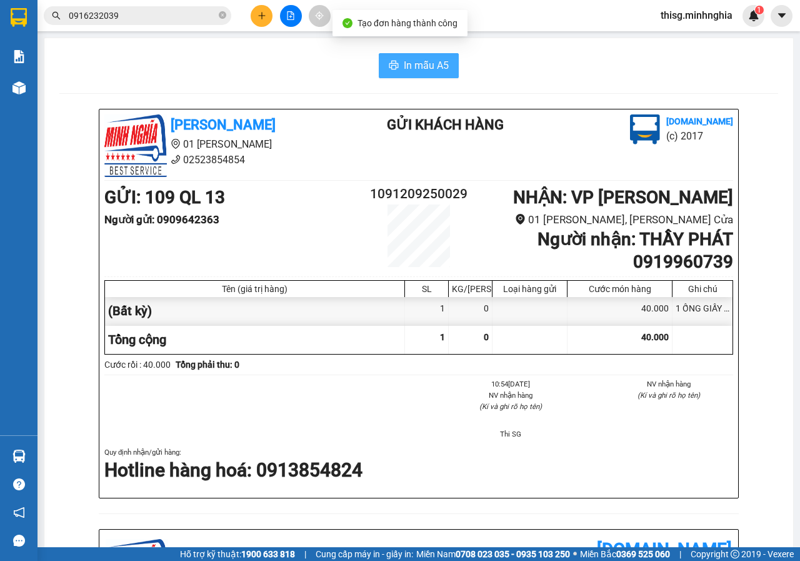
click at [433, 66] on span "In mẫu A5" at bounding box center [426, 65] width 45 height 16
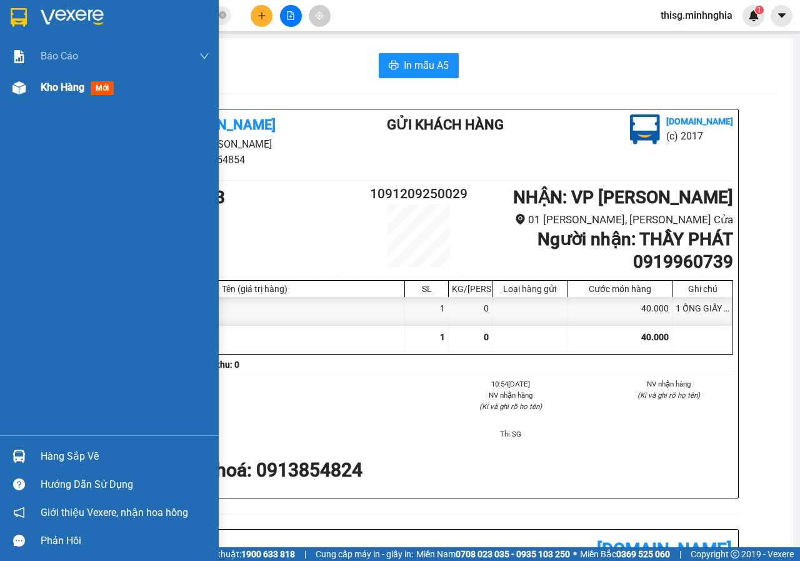
click at [69, 95] on div "Kho hàng mới" at bounding box center [80, 87] width 78 height 16
